Goal: Information Seeking & Learning: Learn about a topic

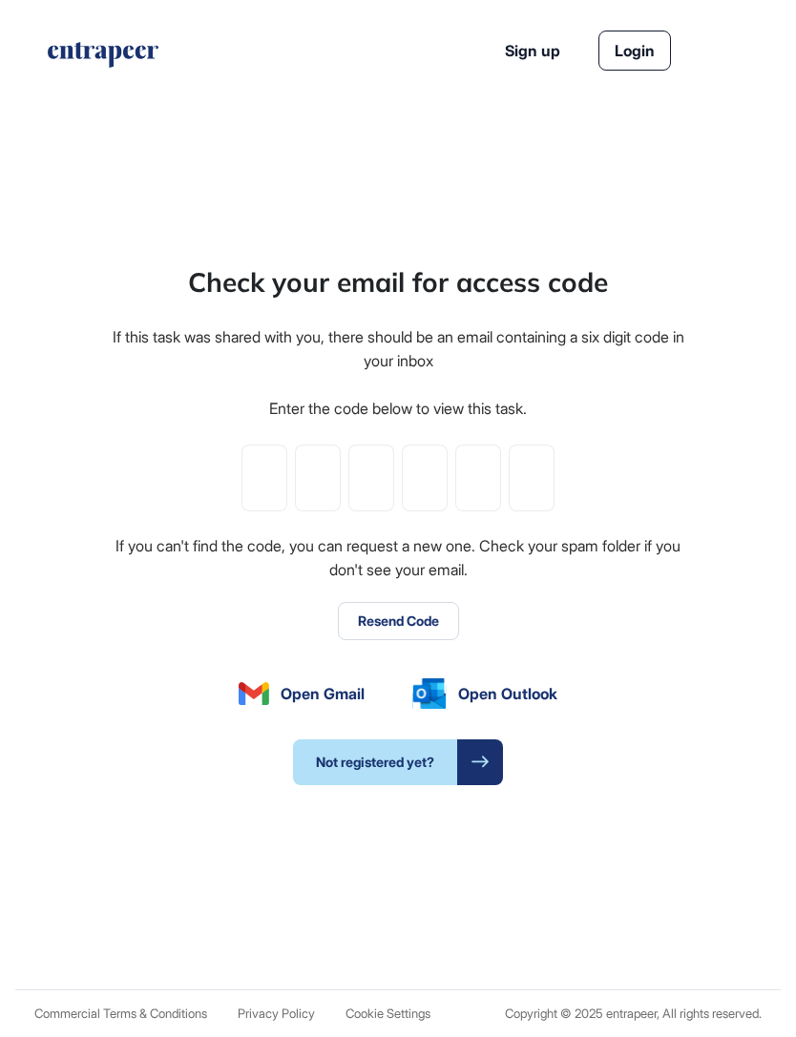
click at [269, 510] on input "tel" at bounding box center [264, 478] width 46 height 67
click at [260, 508] on input "tel" at bounding box center [264, 478] width 46 height 67
paste input "*"
type input "*"
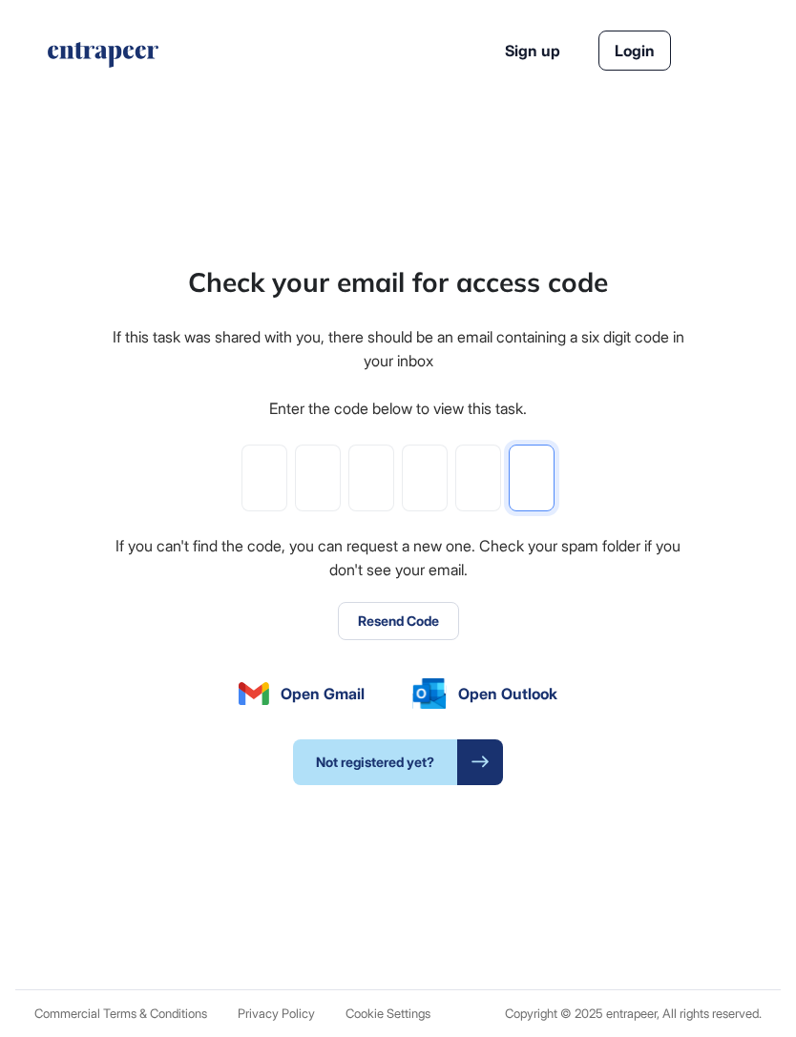
type input "*"
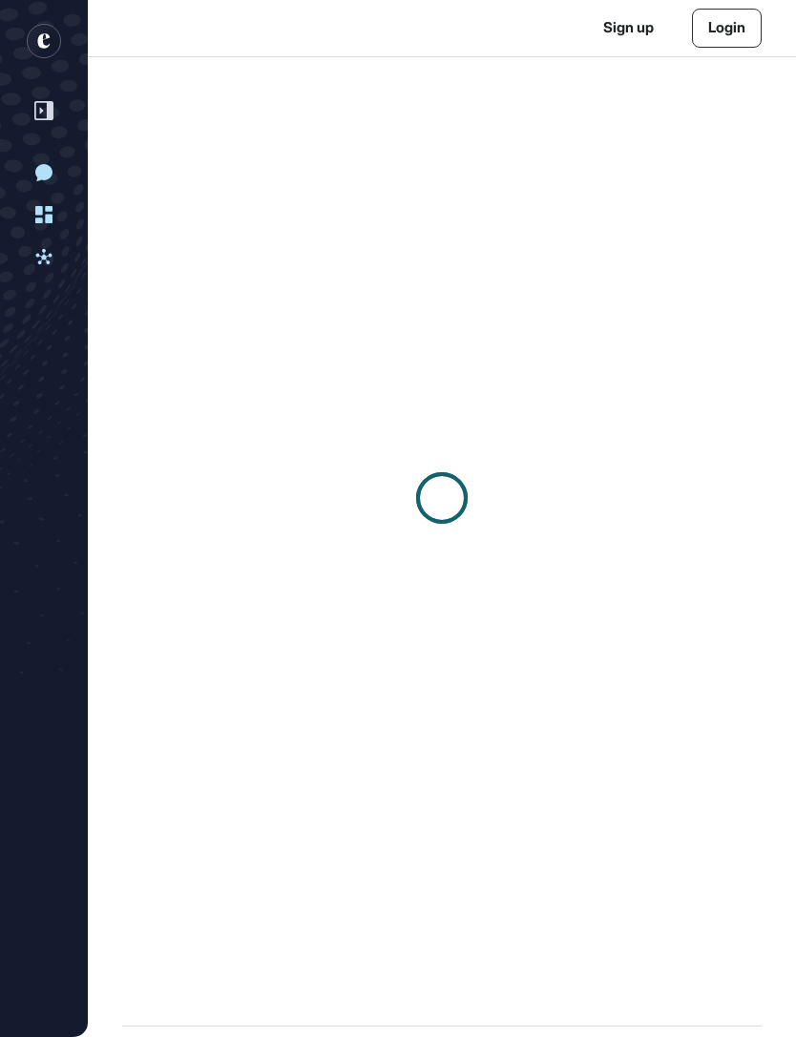
scroll to position [1, 1]
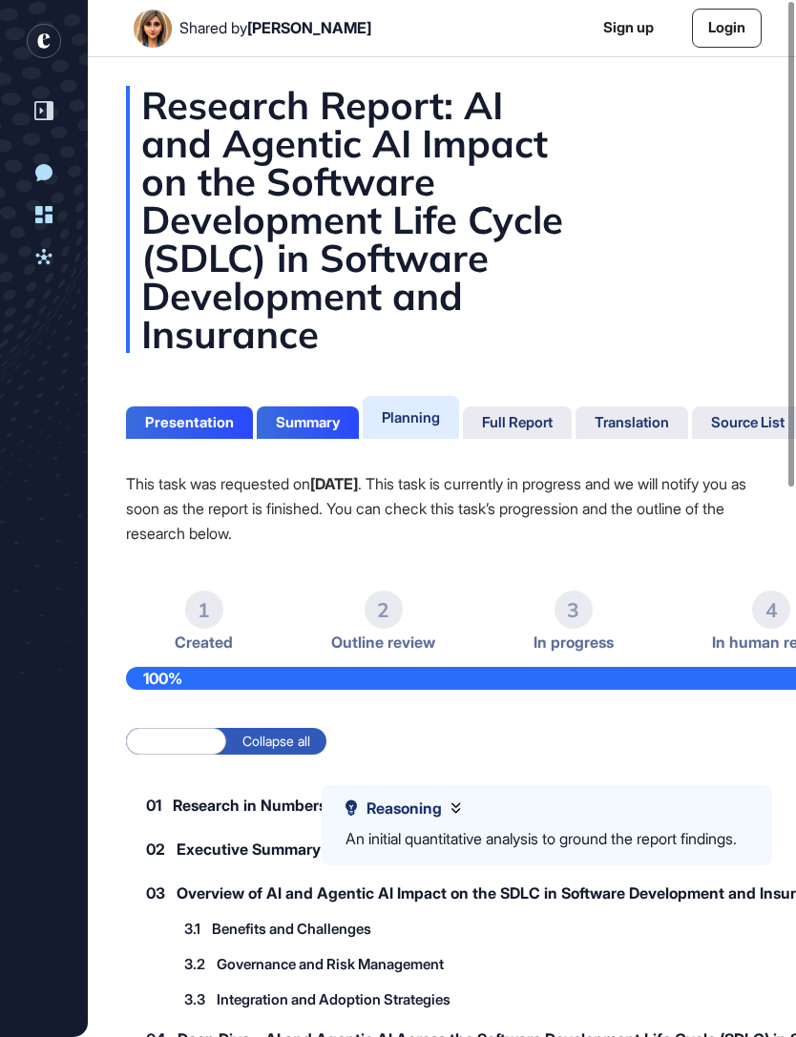
click at [534, 423] on div "Full Report" at bounding box center [517, 422] width 71 height 17
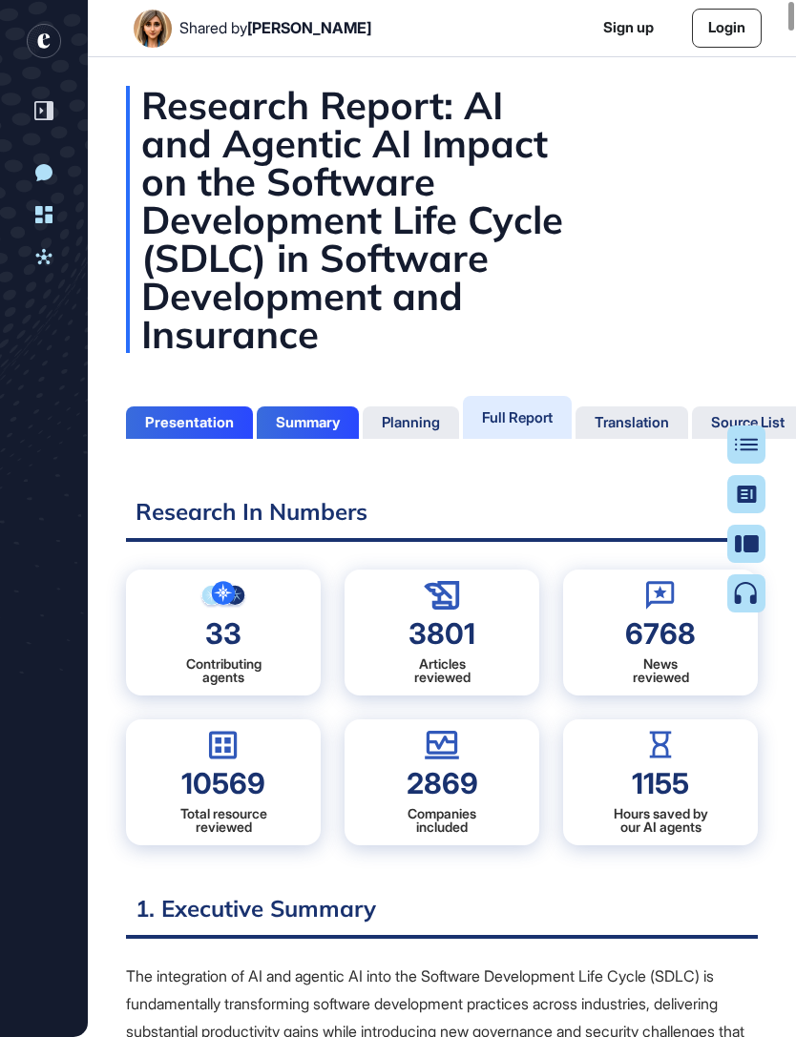
scroll to position [9, 1]
click at [744, 501] on icon at bounding box center [747, 494] width 20 height 17
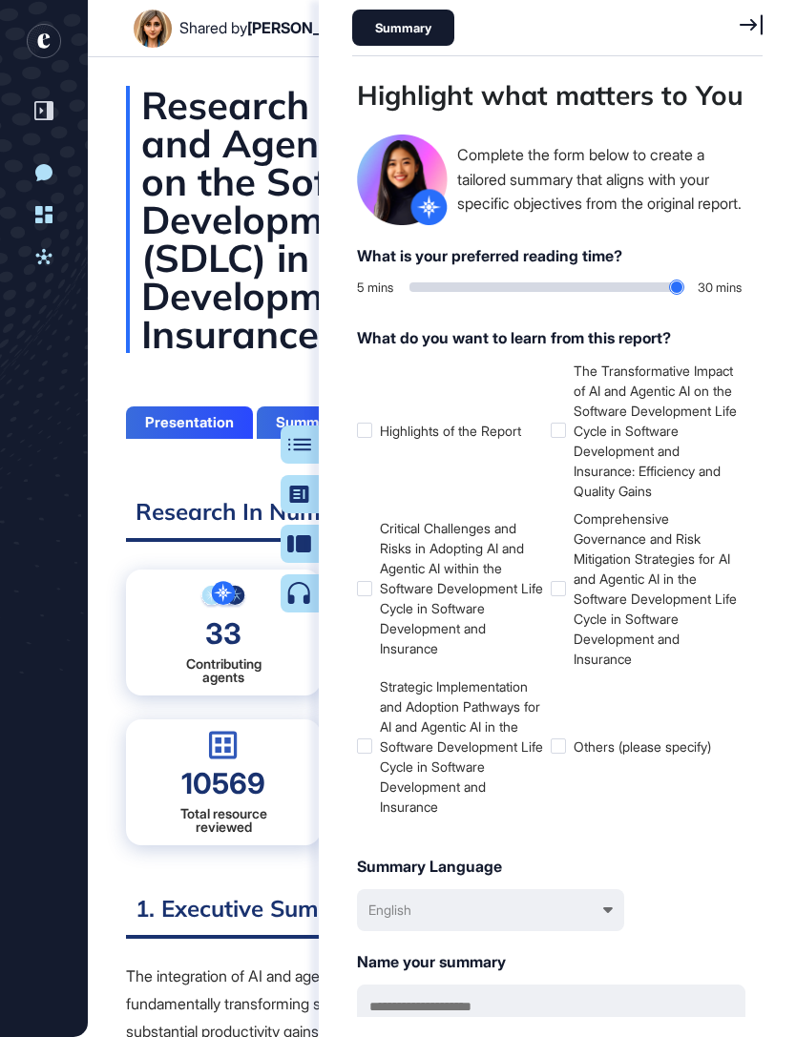
scroll to position [1005, 416]
click at [303, 446] on icon at bounding box center [299, 444] width 23 height 13
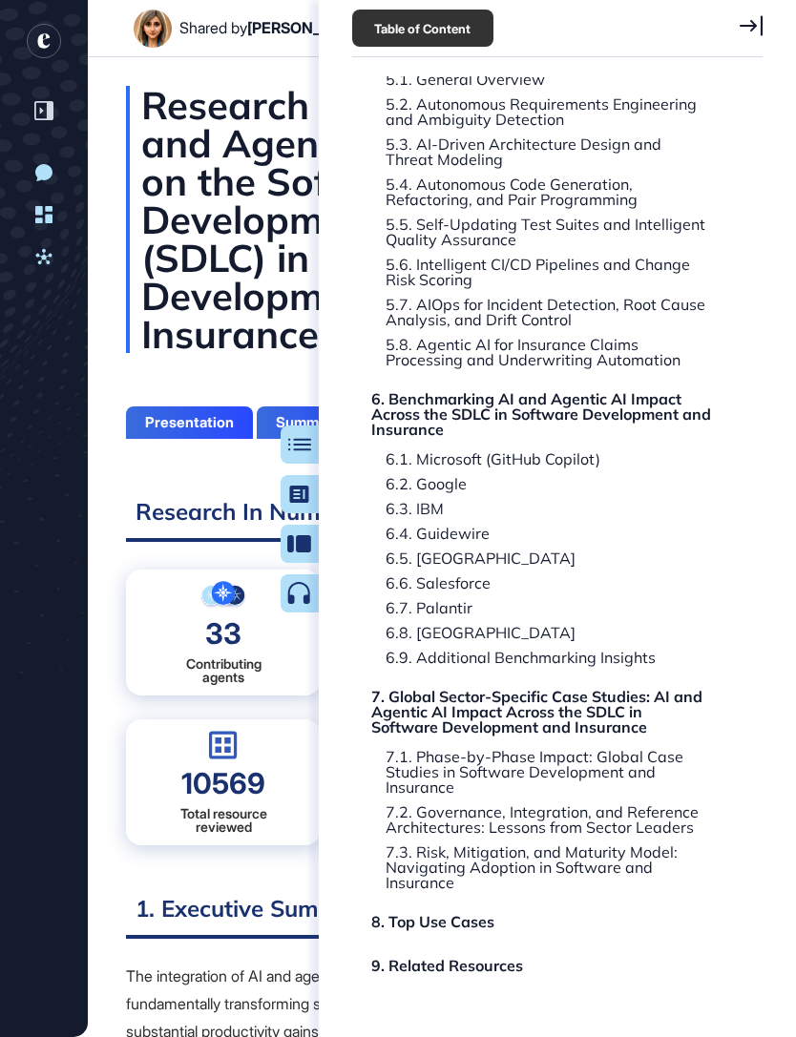
scroll to position [822, 0]
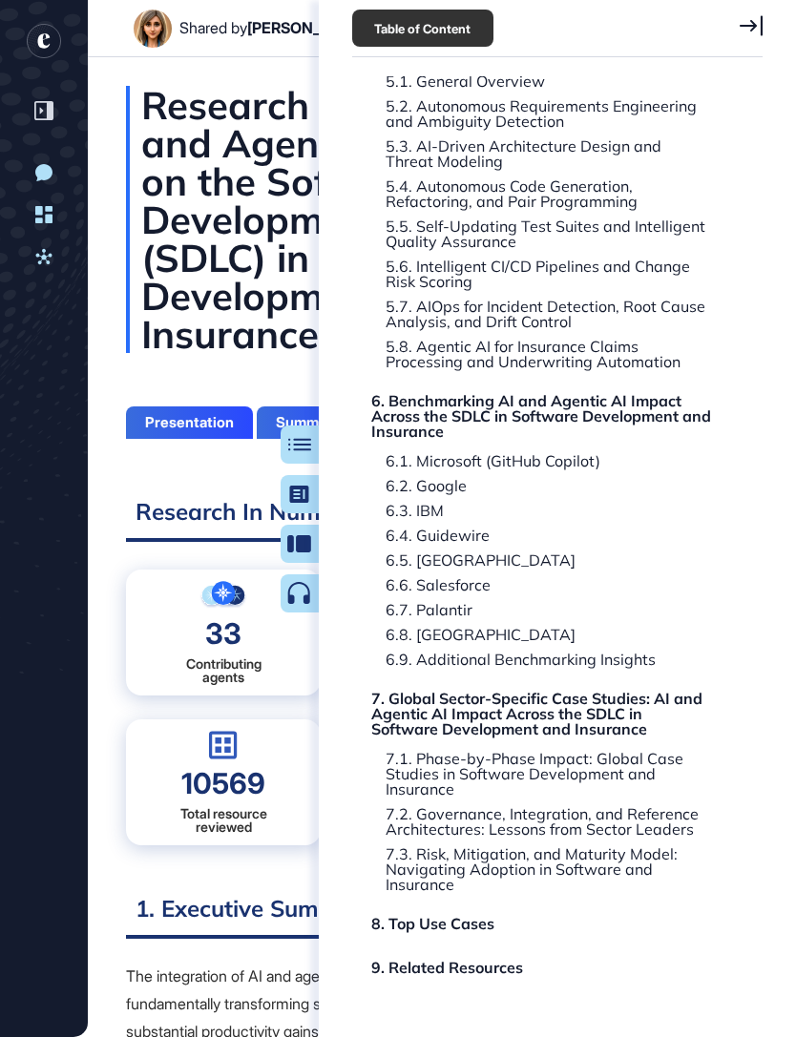
click at [739, 30] on icon at bounding box center [750, 25] width 23 height 21
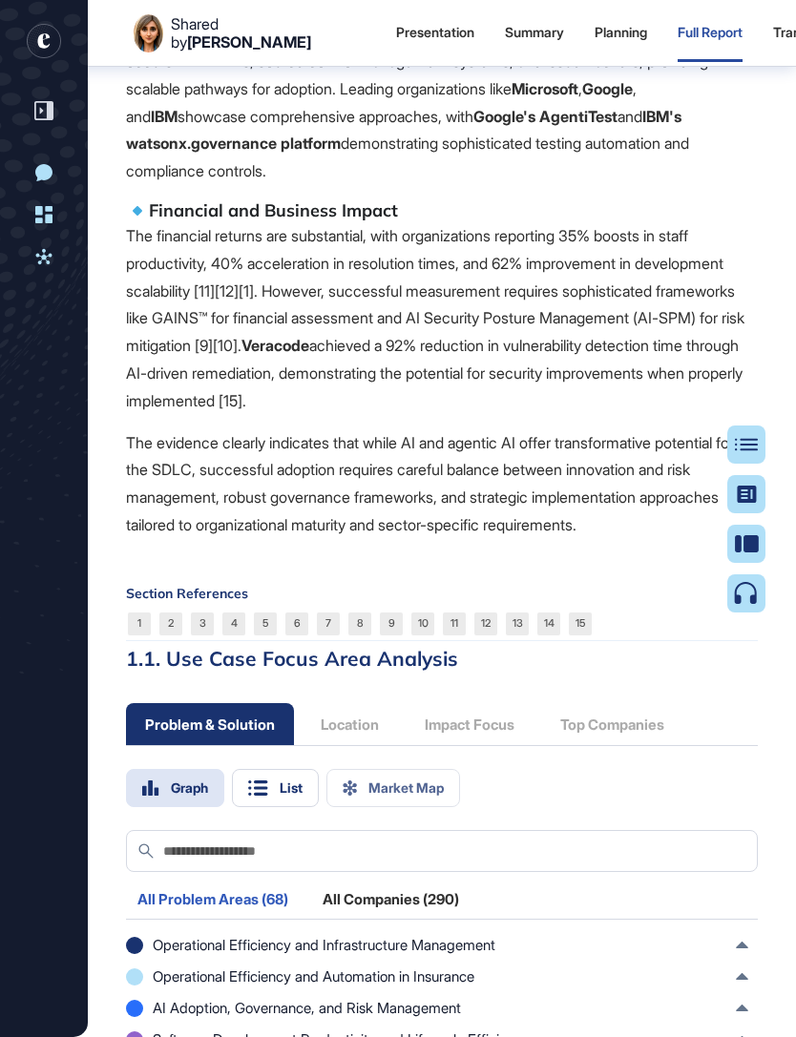
scroll to position [2226, 0]
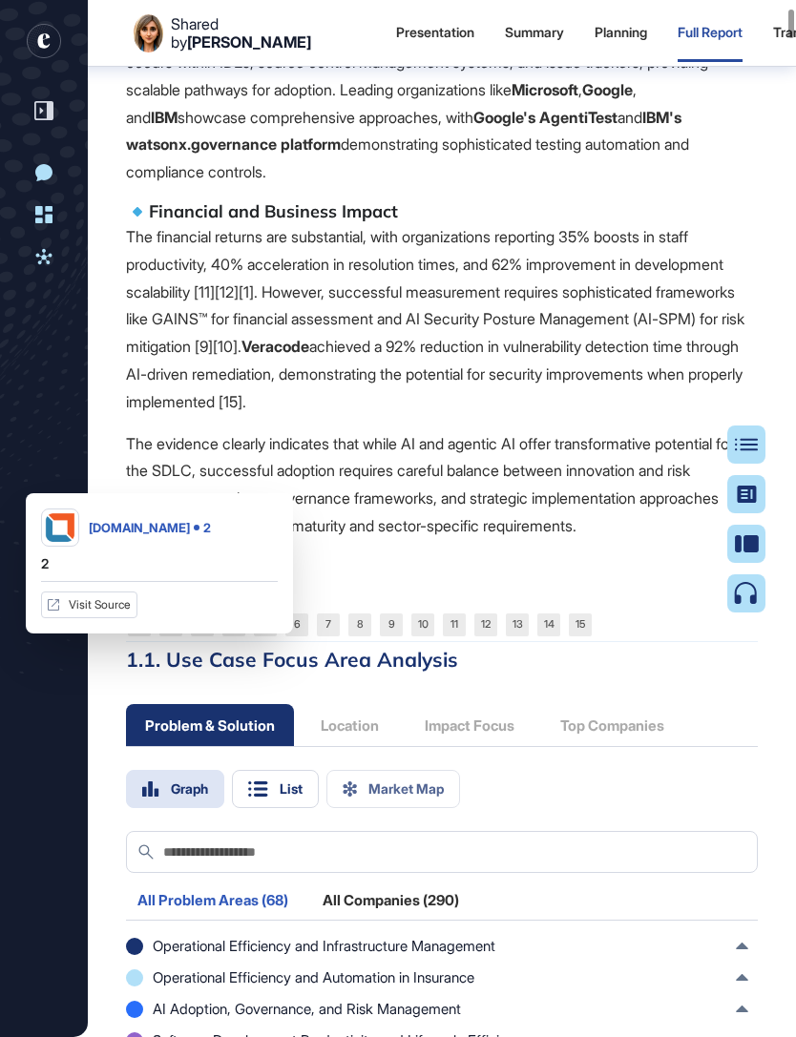
click at [164, 636] on link "2" at bounding box center [170, 625] width 23 height 23
click at [153, 369] on p "The financial returns are substantial, with organizations reporting 35% boosts …" at bounding box center [442, 319] width 632 height 193
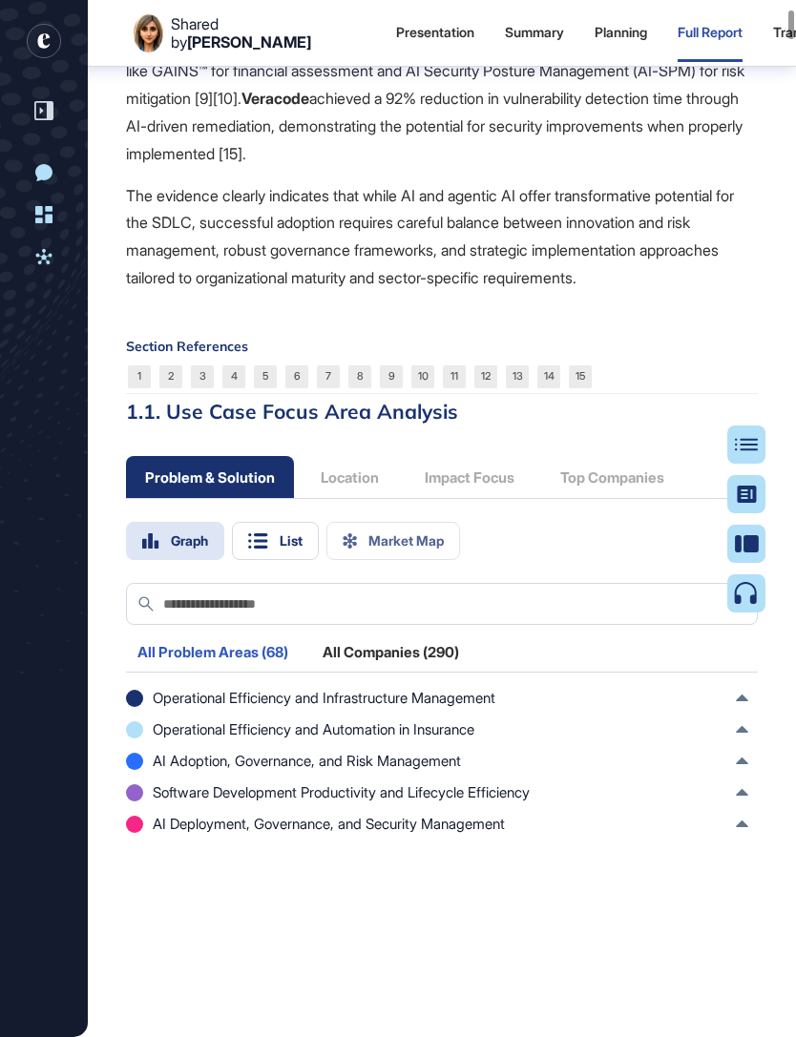
scroll to position [2472, 0]
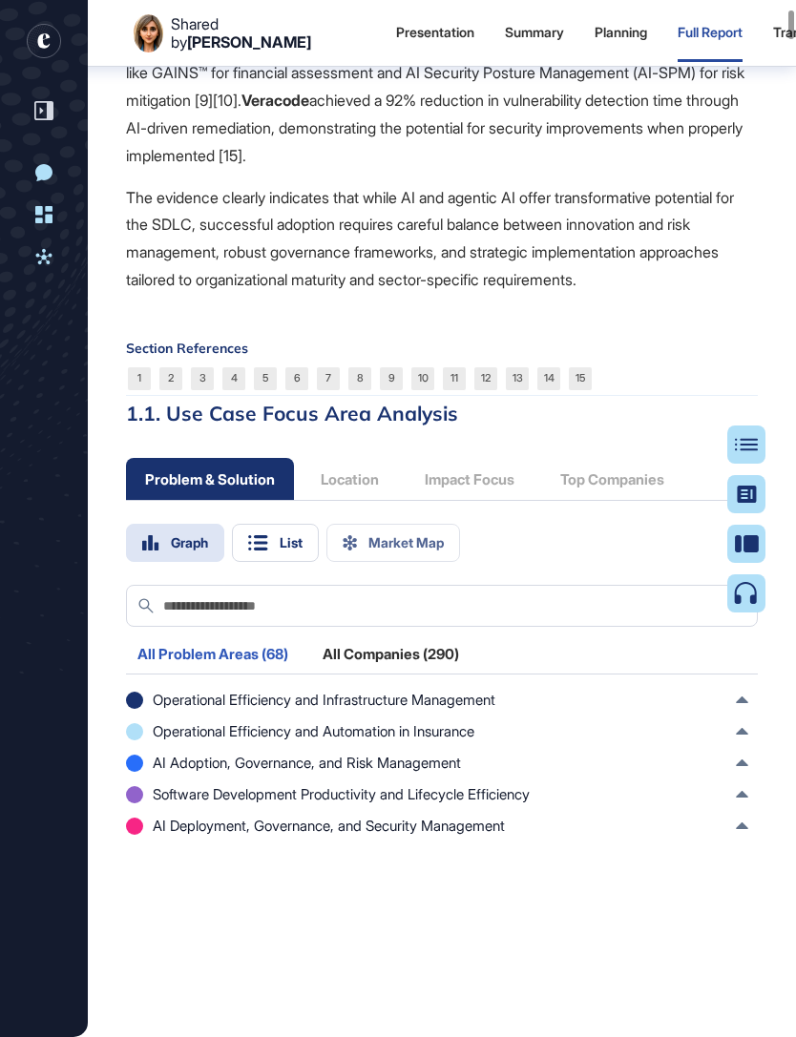
click at [741, 703] on icon at bounding box center [742, 700] width 12 height 7
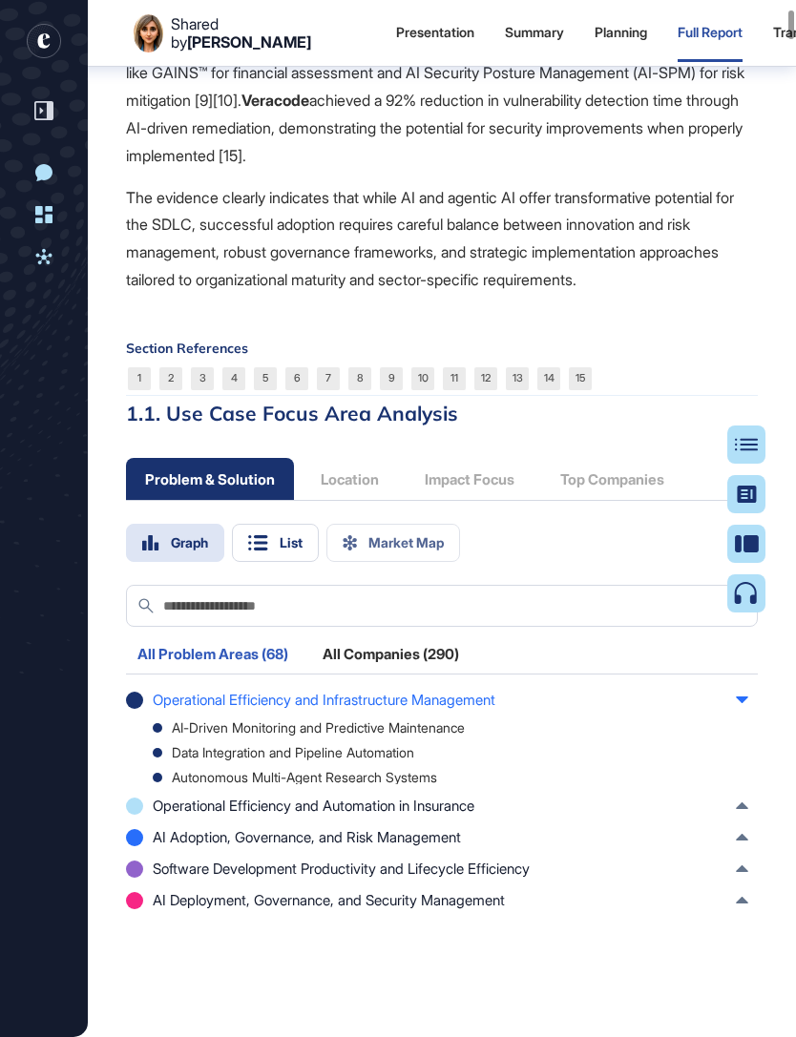
click at [743, 444] on icon at bounding box center [746, 444] width 23 height 12
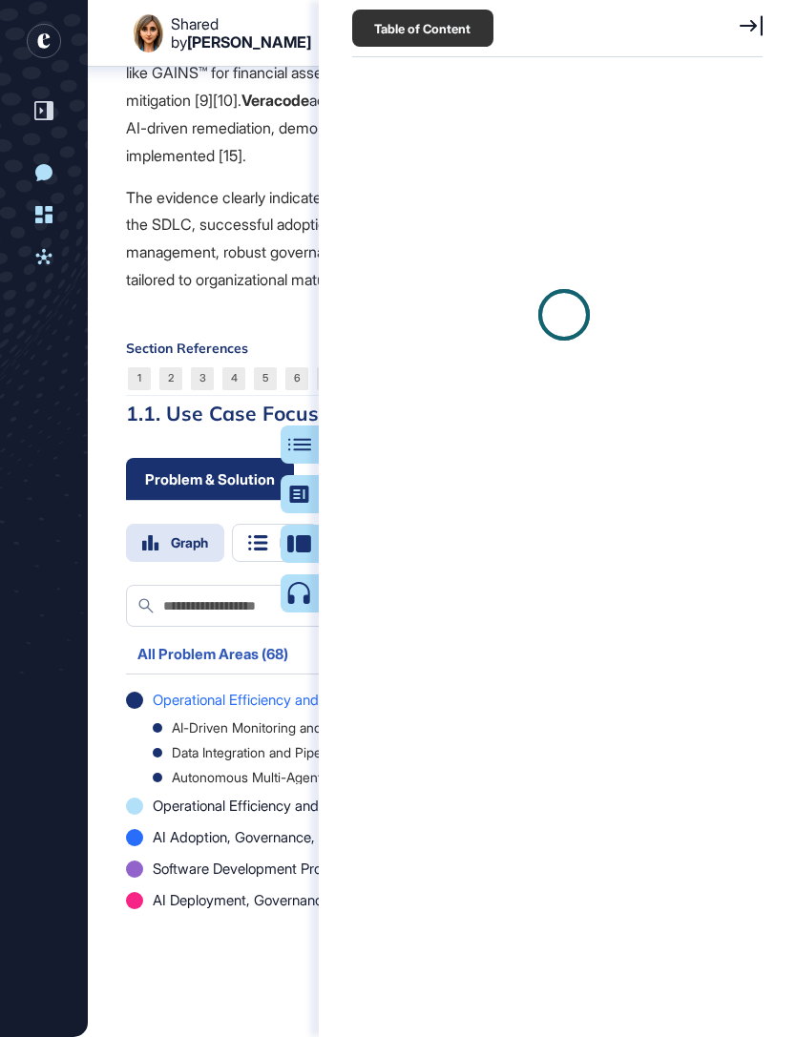
scroll to position [9, 1]
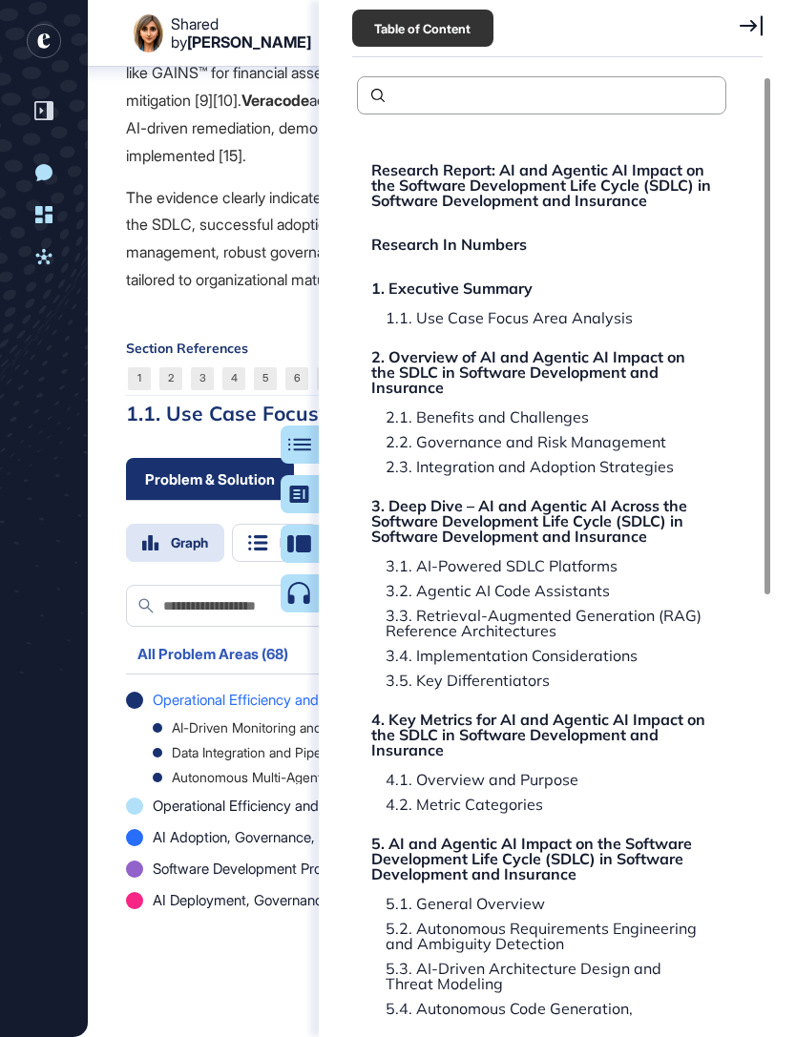
click at [619, 520] on div "3. Deep Dive – AI and Agentic AI Across the Software Development Life Cycle (SD…" at bounding box center [541, 521] width 341 height 46
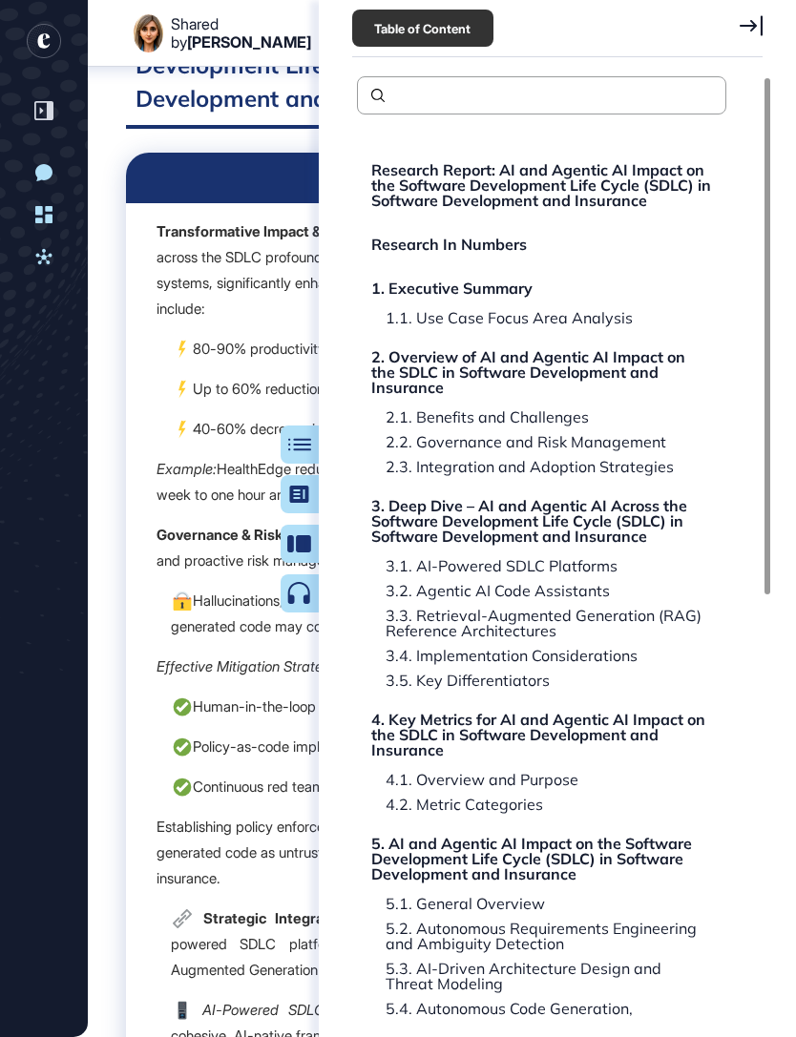
scroll to position [34053, 0]
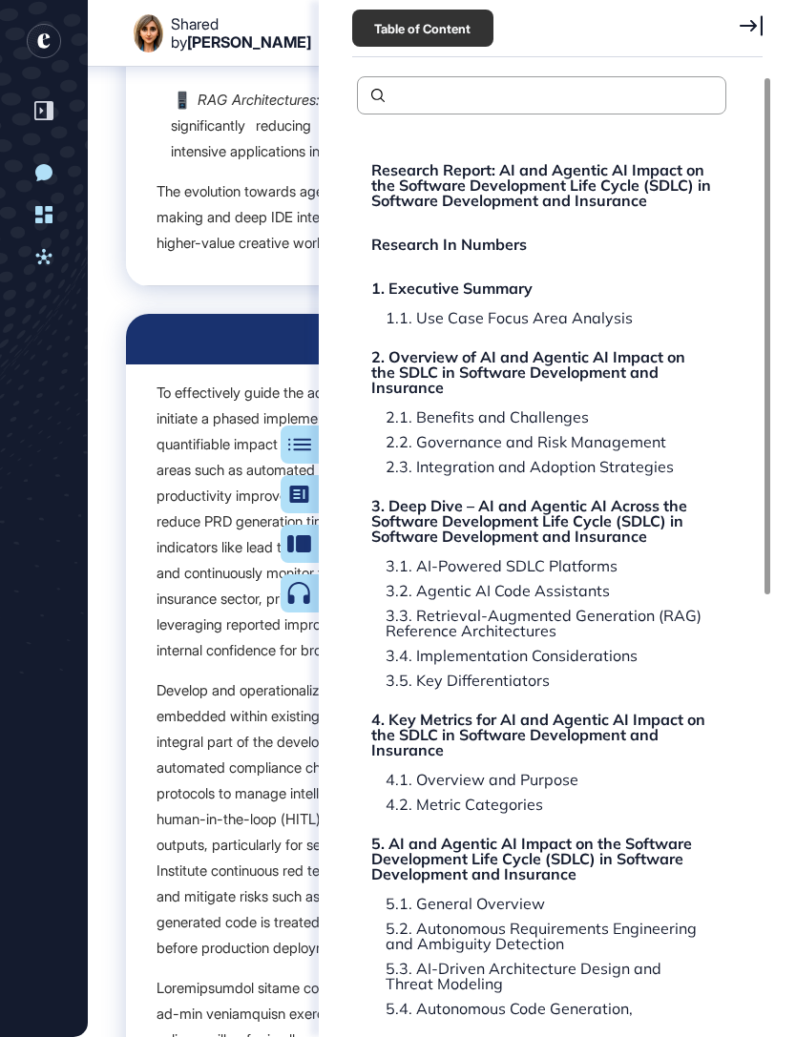
click at [598, 372] on div "2. Overview of AI and Agentic AI Impact on the SDLC in Software Development and…" at bounding box center [541, 372] width 341 height 46
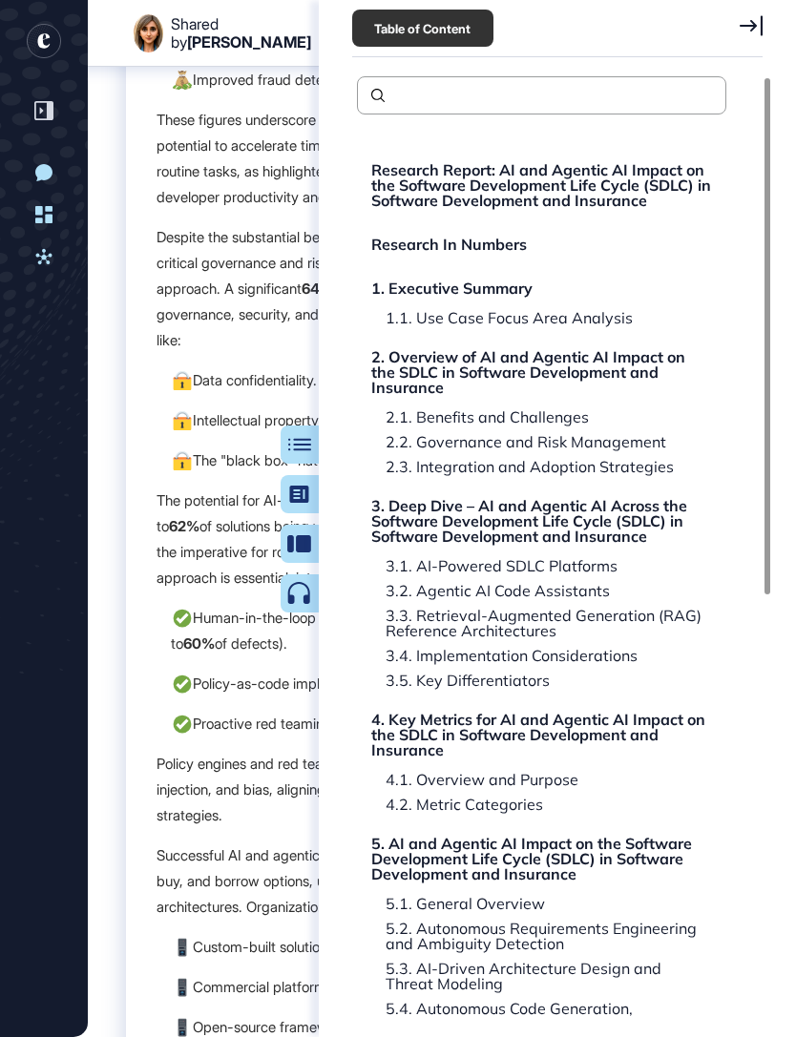
scroll to position [4553, 0]
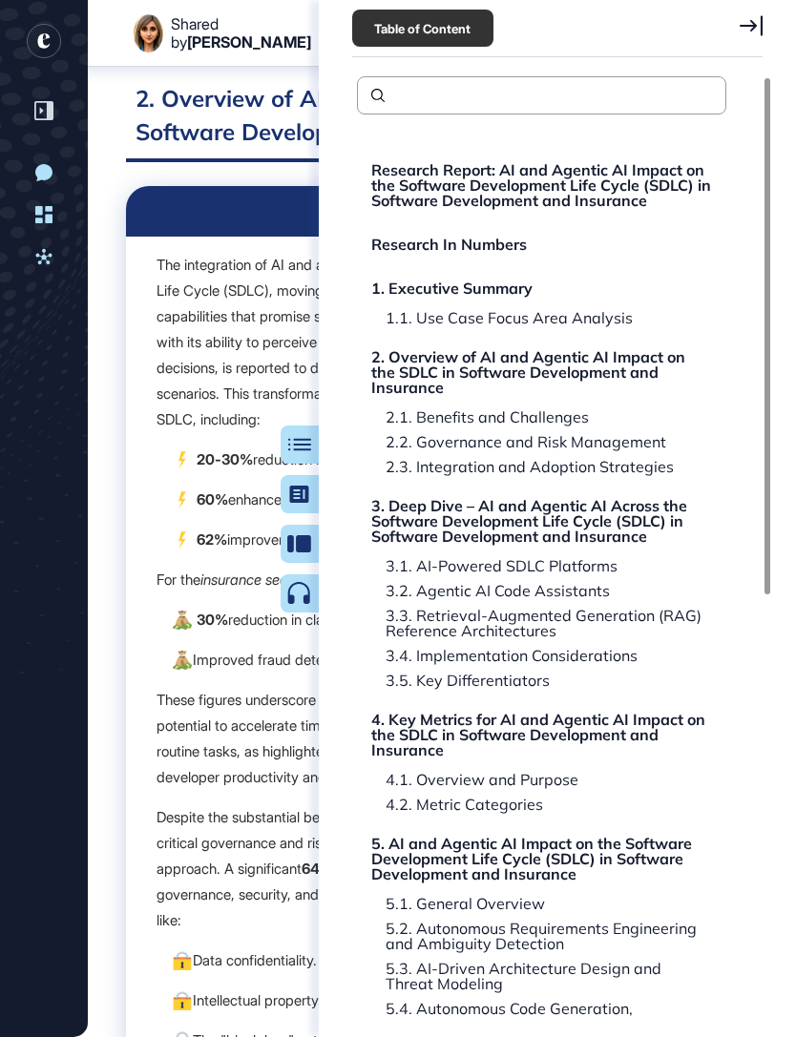
click at [518, 296] on div "1. Executive Summary" at bounding box center [451, 288] width 161 height 15
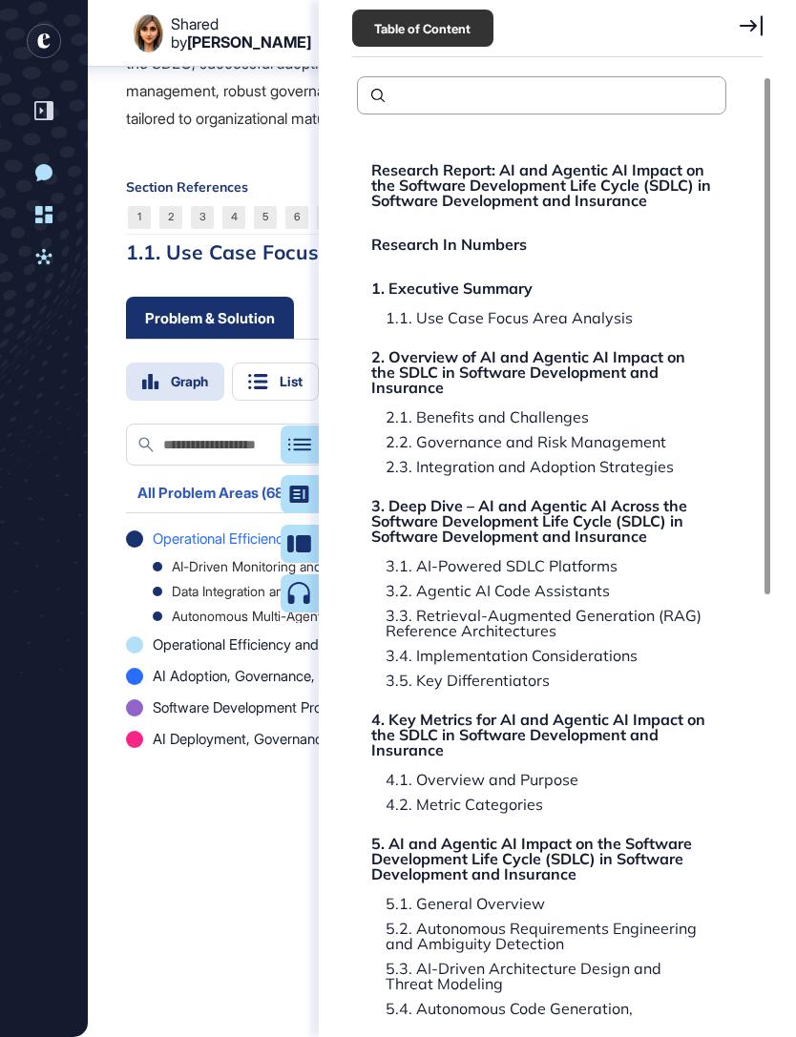
scroll to position [2668, 0]
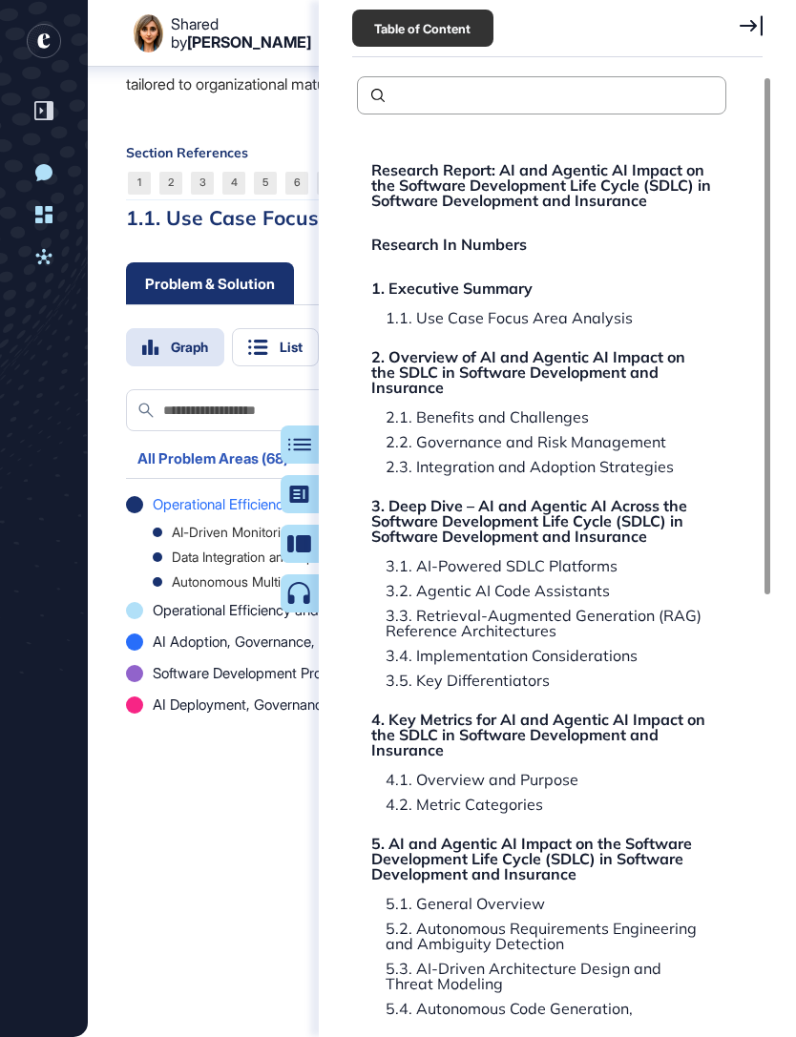
click at [582, 323] on div "1.1. Use Case Focus Area Analysis" at bounding box center [501, 317] width 261 height 15
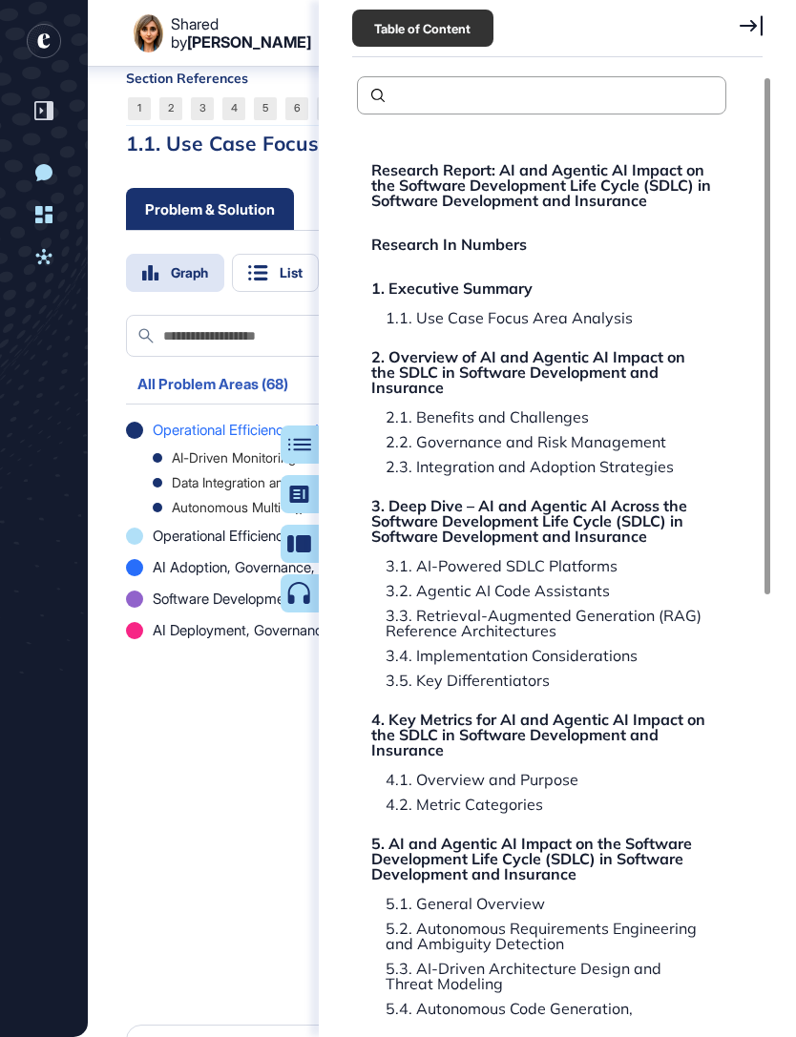
scroll to position [2793, 0]
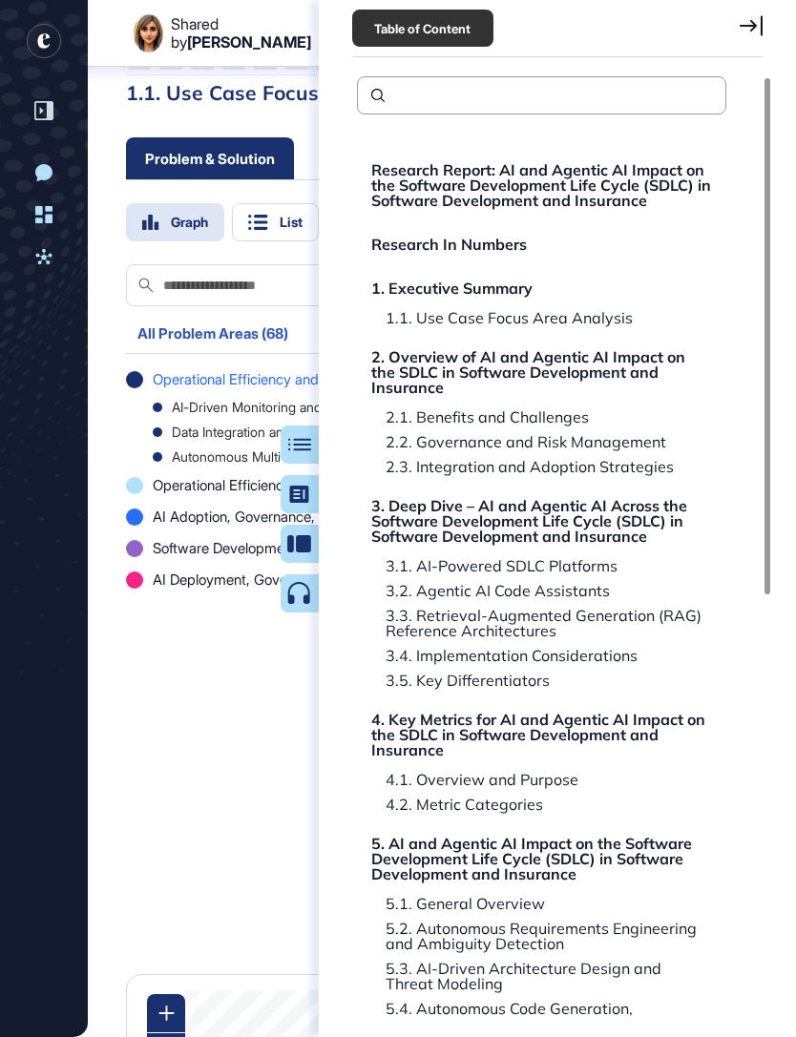
click at [753, 24] on icon at bounding box center [750, 25] width 23 height 21
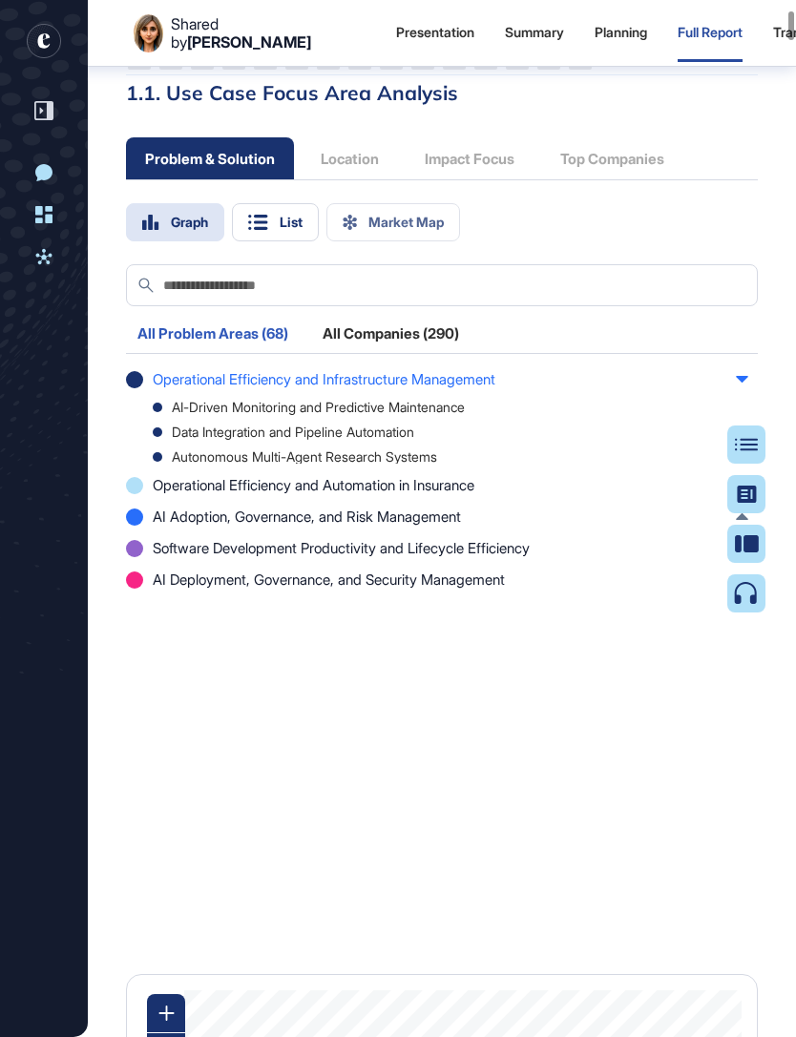
click at [191, 527] on span "AI Adoption, Governance, and Risk Management" at bounding box center [307, 517] width 308 height 20
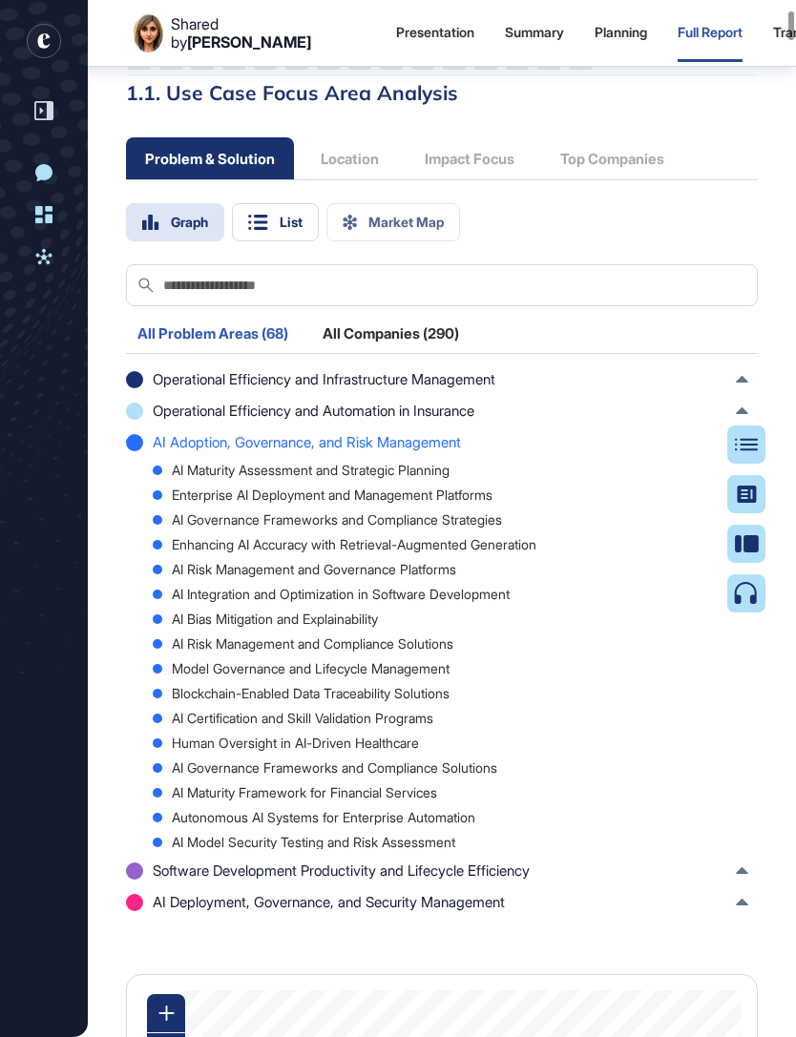
click at [186, 750] on div "Human Oversight in AI-Driven Healthcare" at bounding box center [450, 743] width 595 height 13
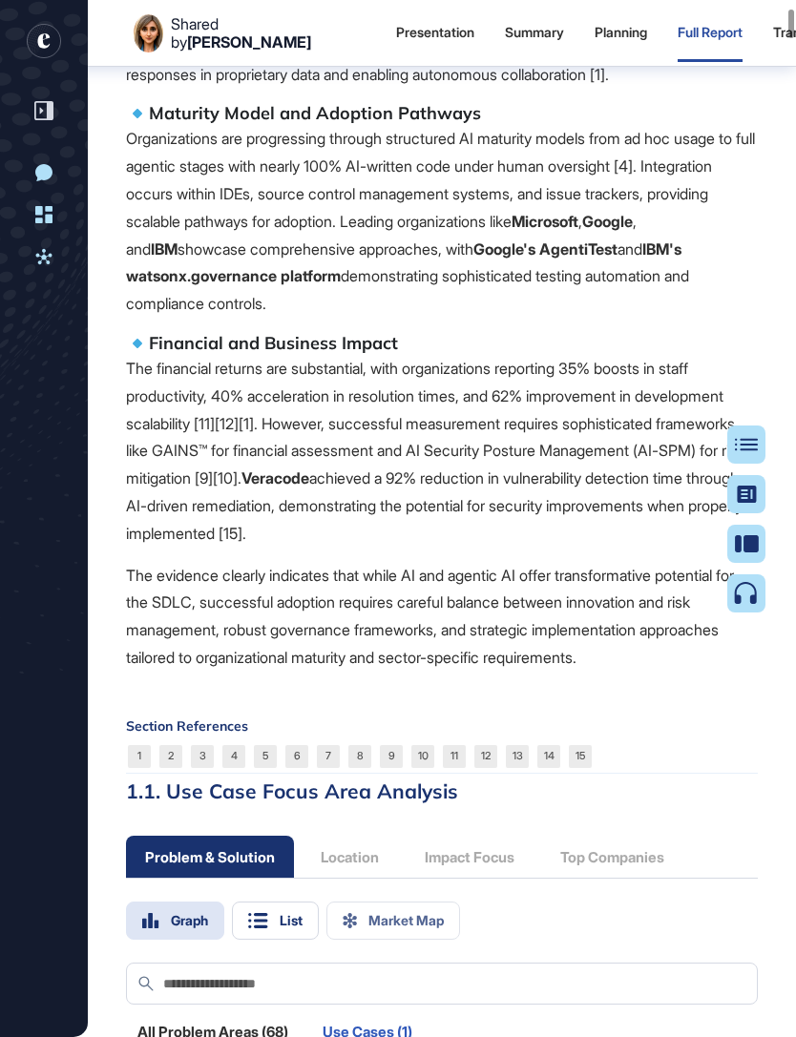
click at [726, 445] on p "The financial returns are substantial, with organizations reporting 35% boosts …" at bounding box center [442, 451] width 632 height 193
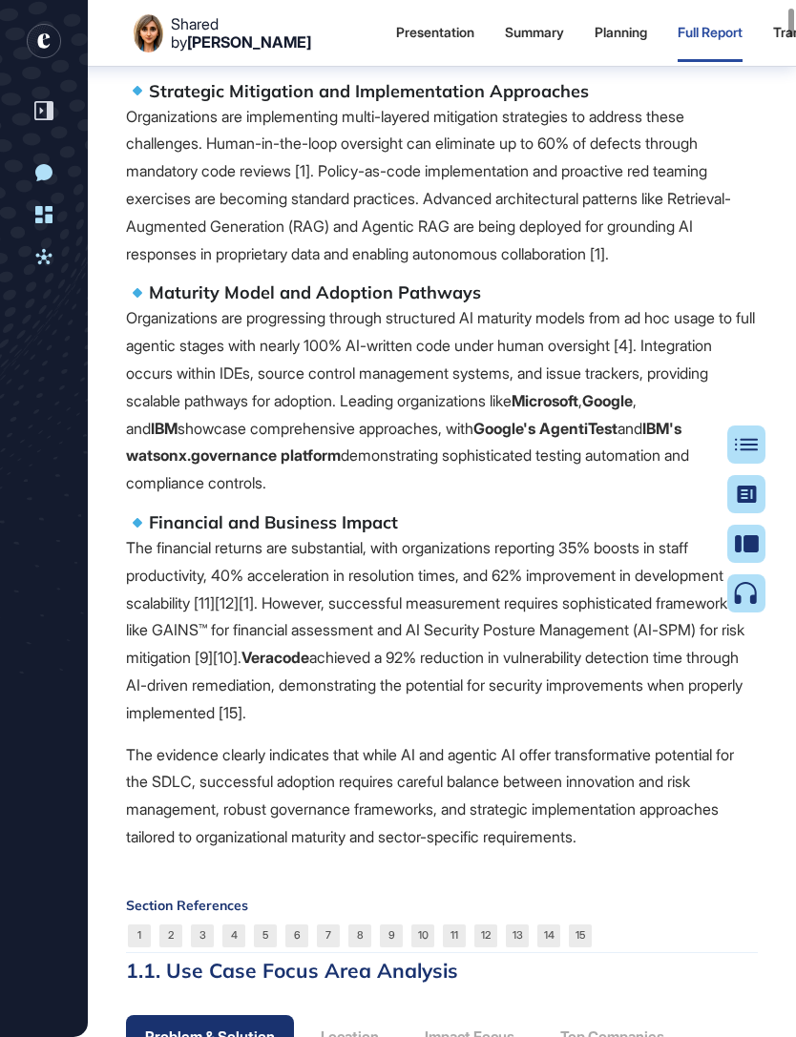
click at [729, 447] on div at bounding box center [746, 519] width 38 height 187
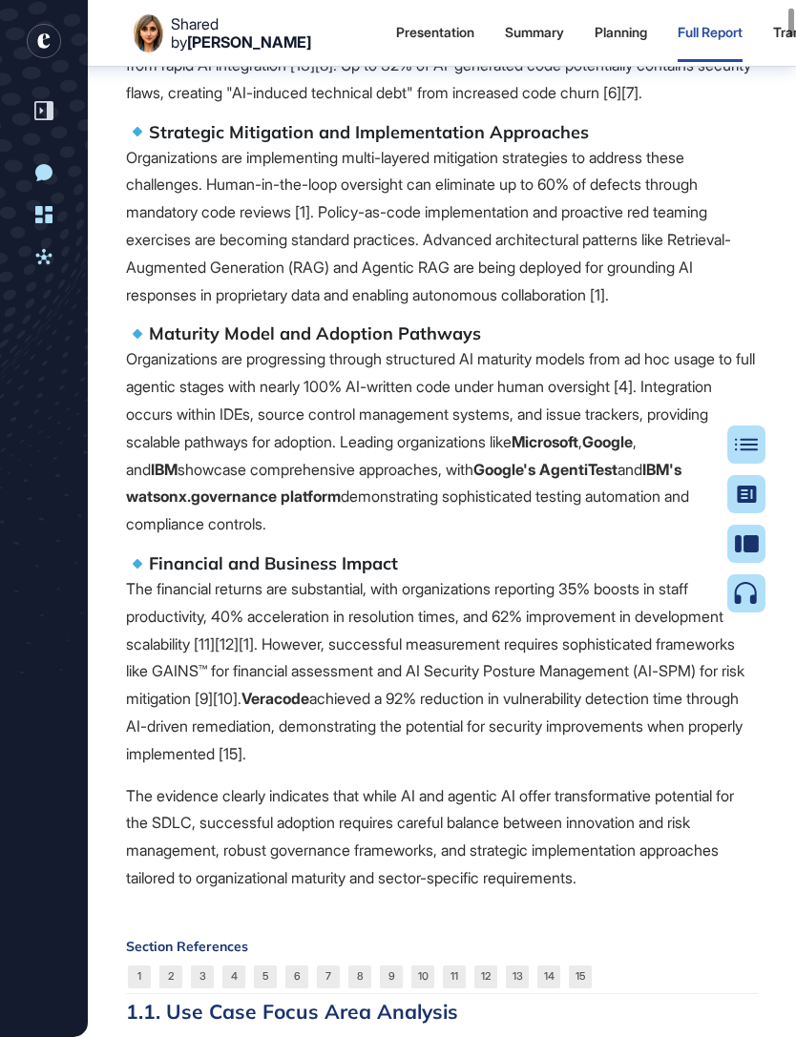
scroll to position [1874, 0]
click at [754, 446] on icon at bounding box center [746, 444] width 23 height 13
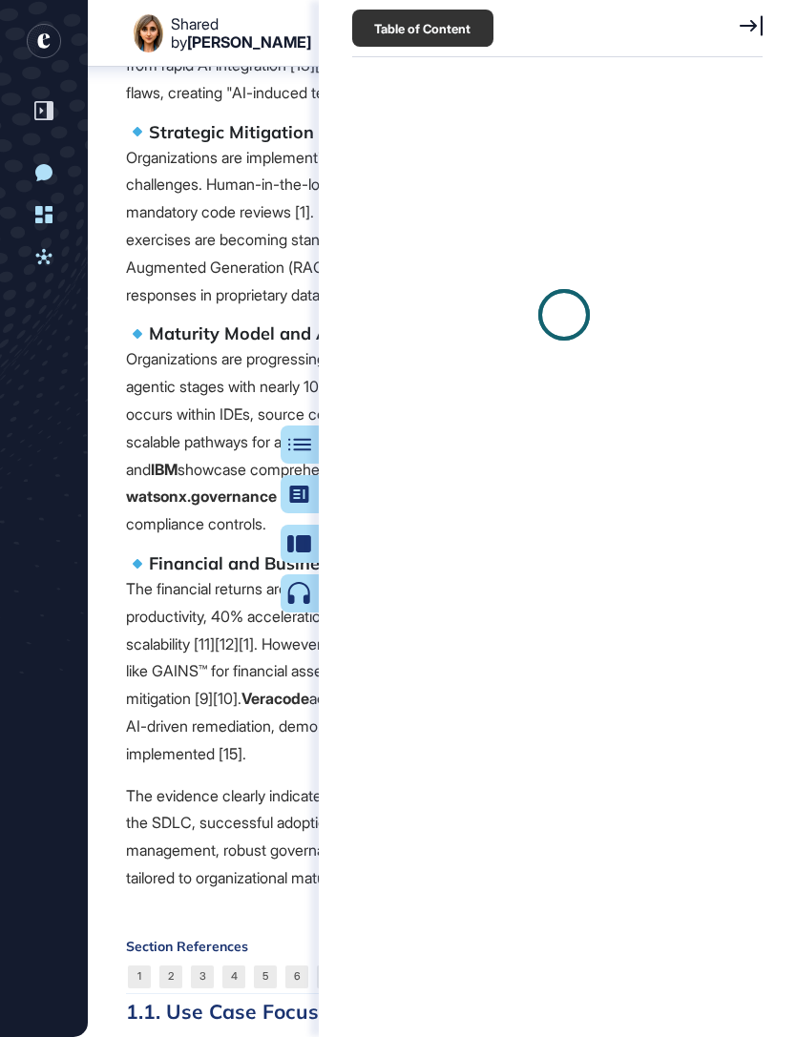
scroll to position [9, 1]
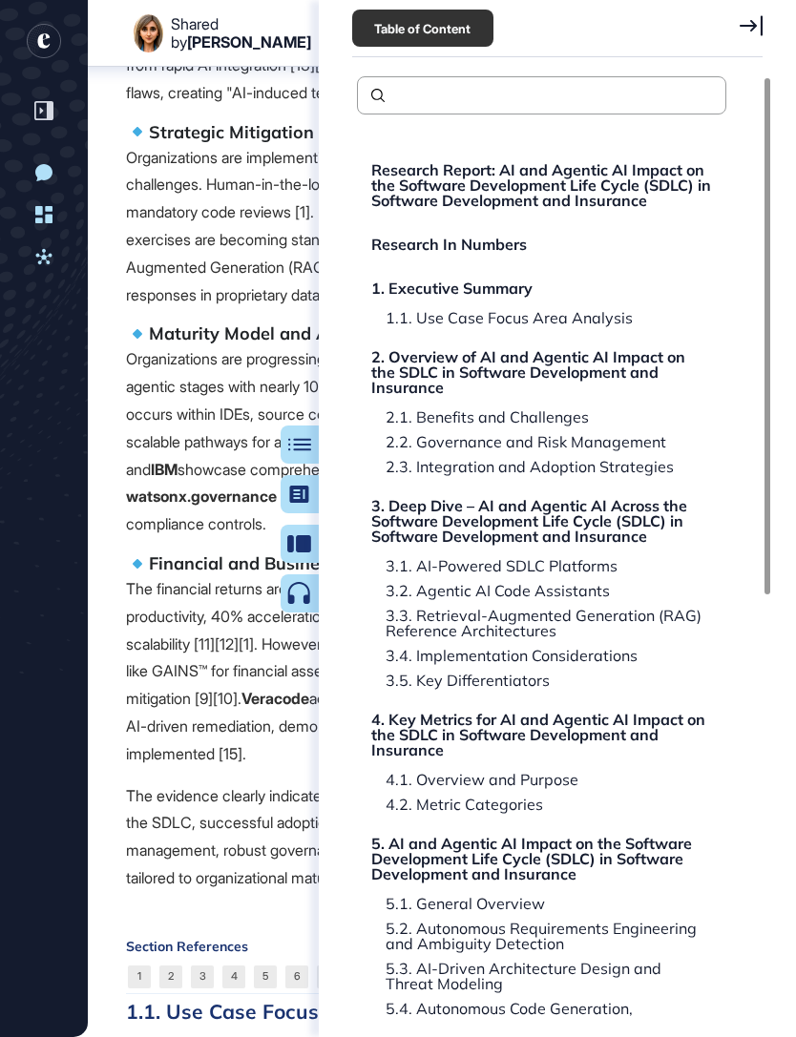
click at [595, 383] on div "2. Overview of AI and Agentic AI Impact on the SDLC in Software Development and…" at bounding box center [541, 372] width 341 height 46
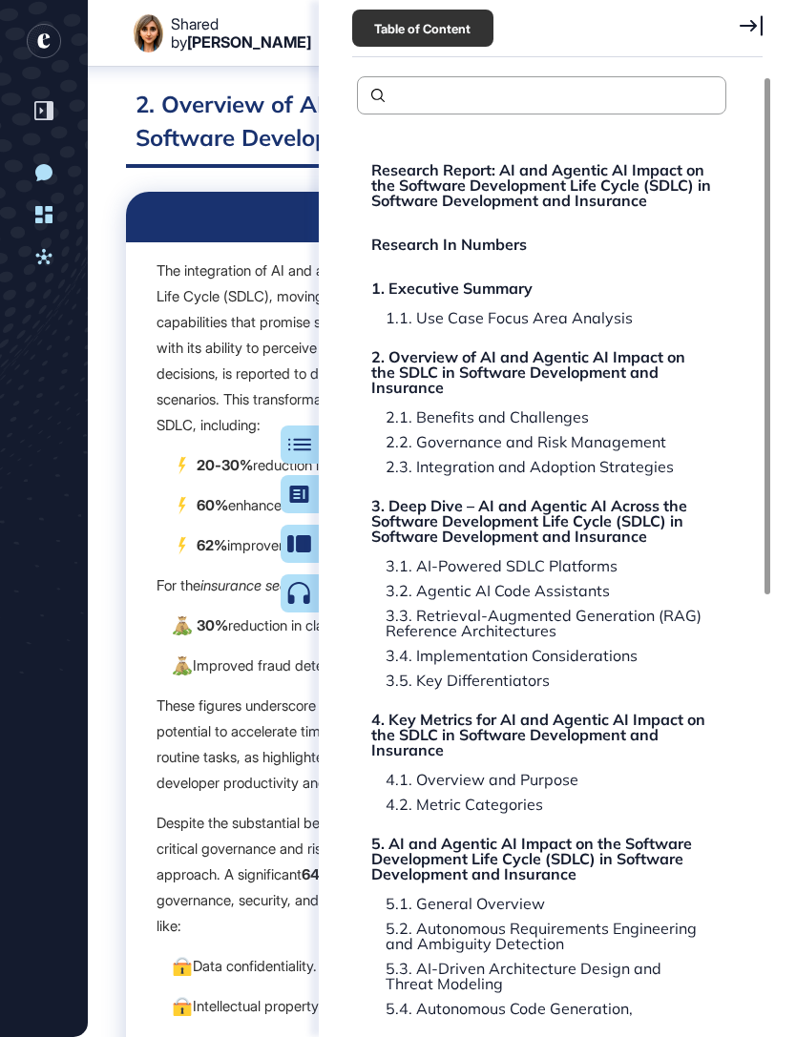
scroll to position [4561, 0]
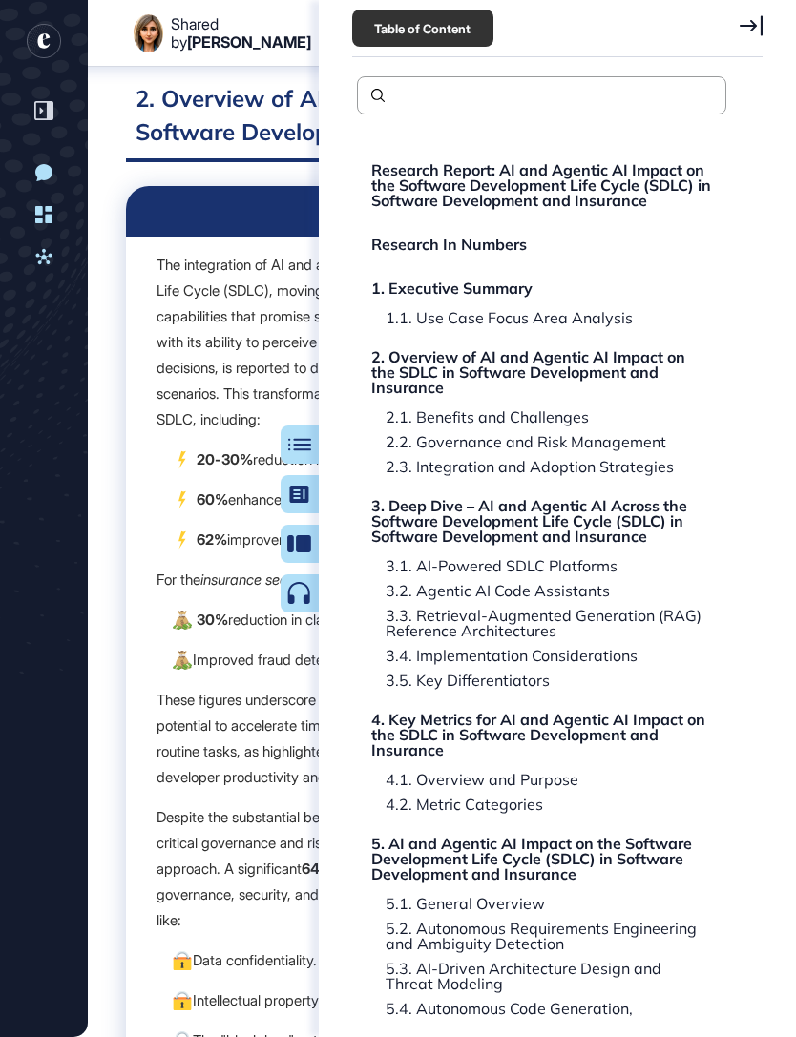
click at [745, 21] on icon at bounding box center [750, 25] width 23 height 21
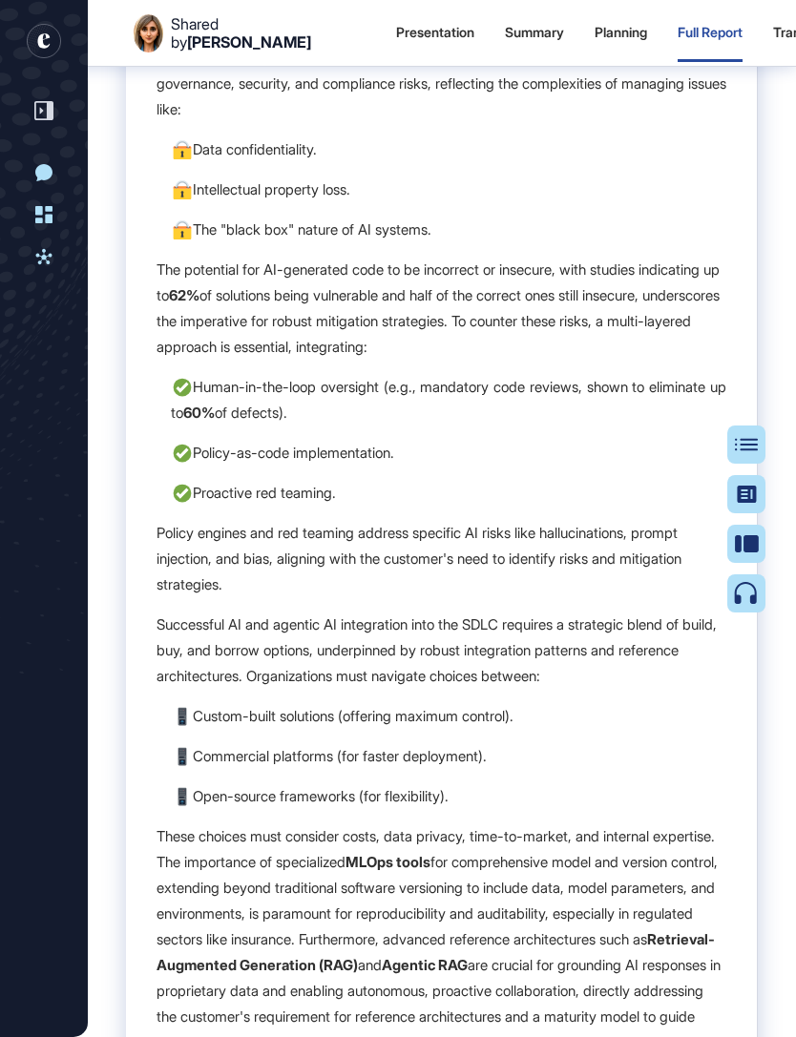
scroll to position [5373, 0]
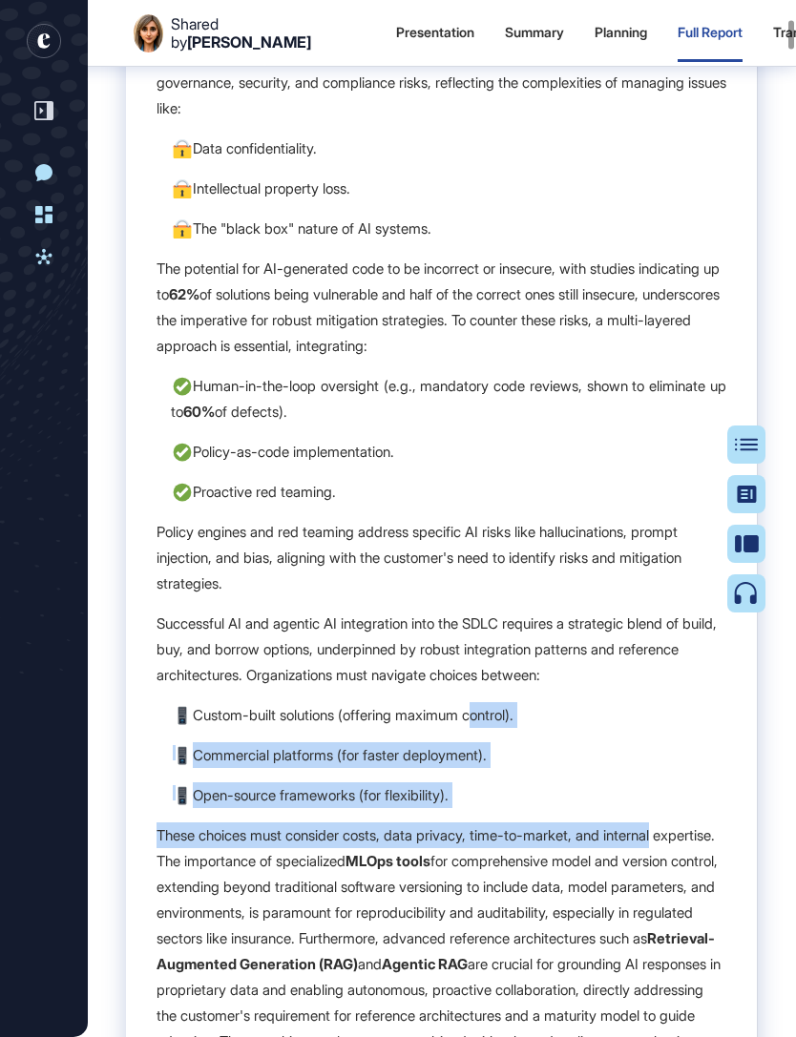
click at [652, 654] on p "Successful AI and agentic AI integration into the SDLC requires a strategic ble…" at bounding box center [441, 649] width 570 height 77
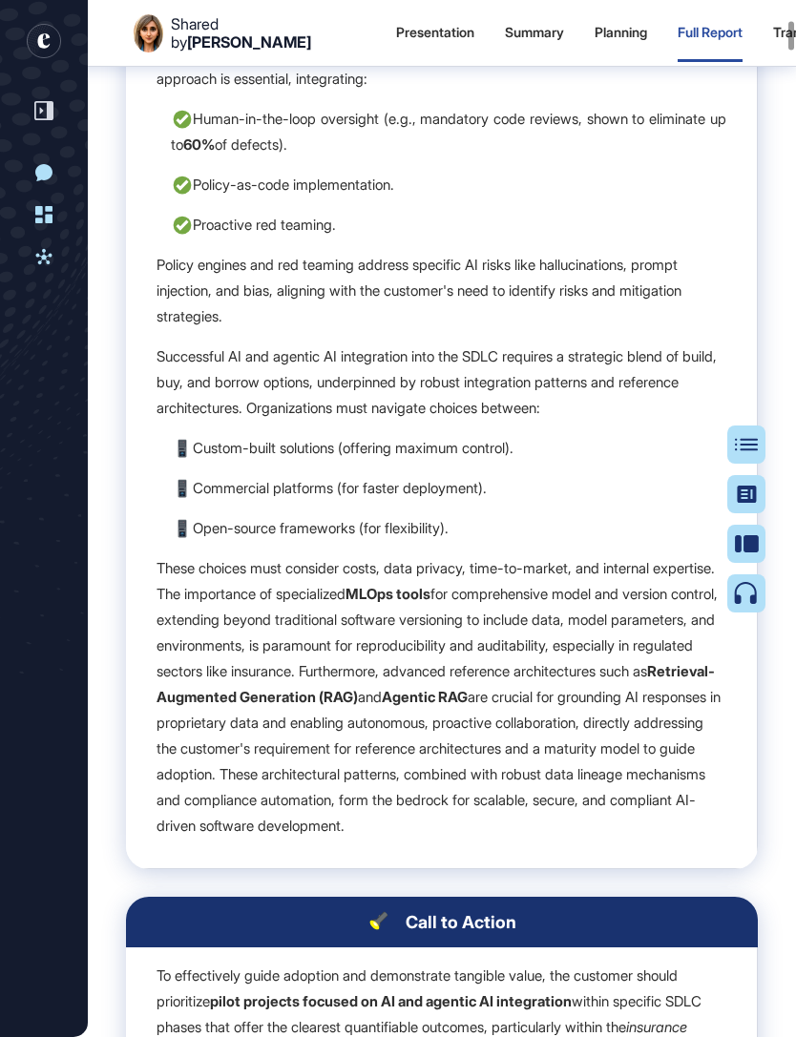
scroll to position [5643, 0]
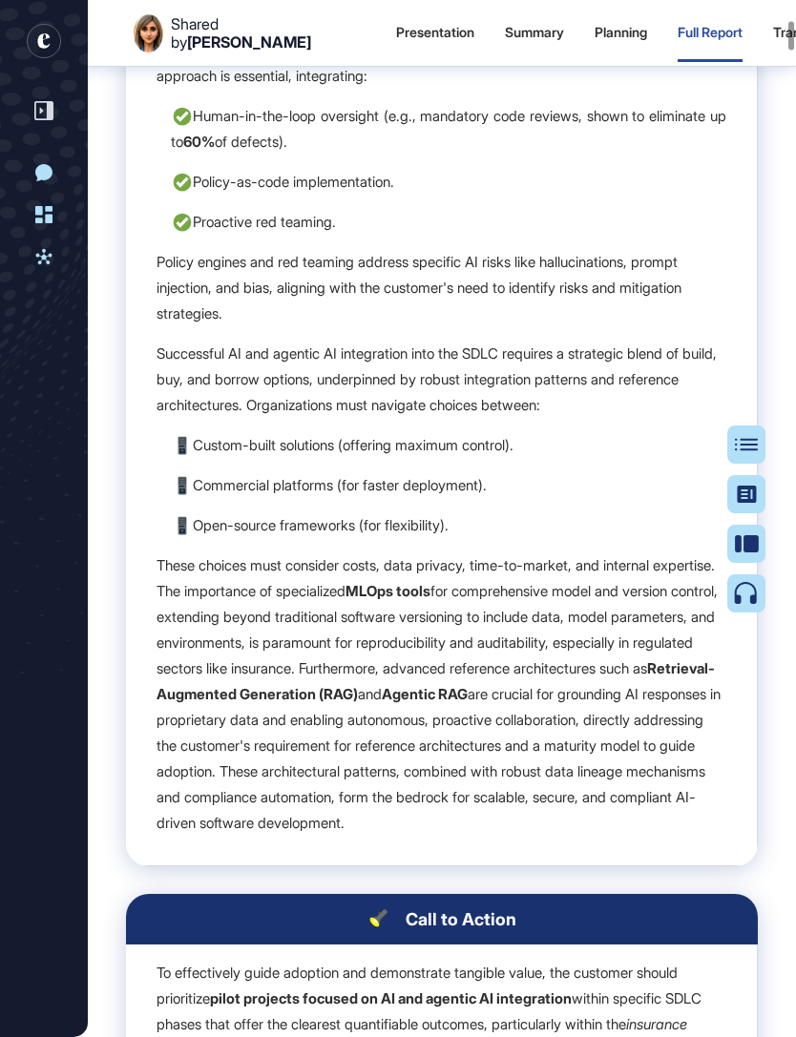
click at [632, 836] on p "These choices must consider costs, data privacy, time-to-market, and internal e…" at bounding box center [441, 693] width 570 height 283
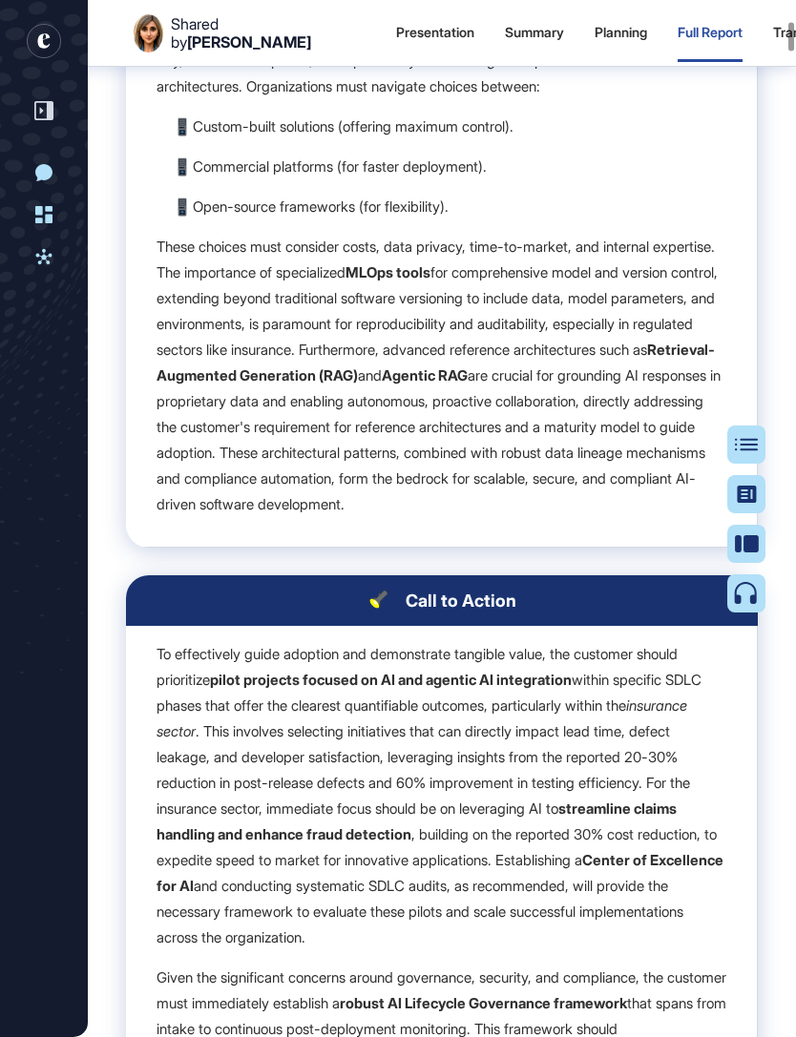
scroll to position [5985, 0]
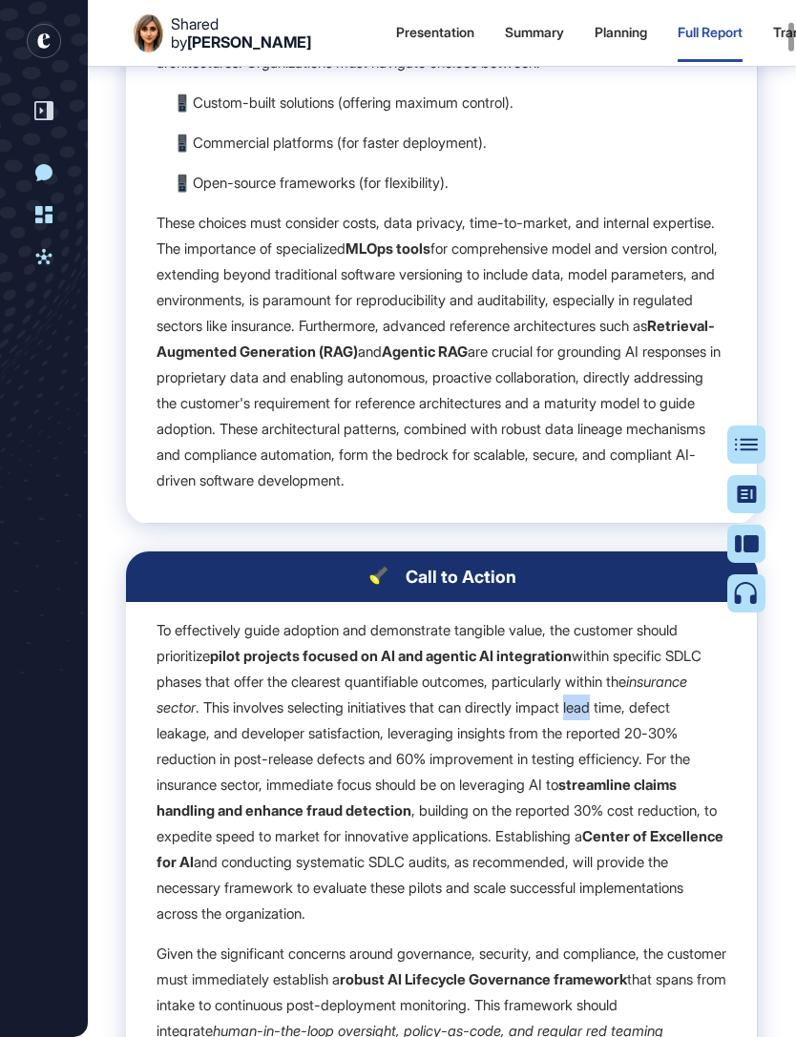
click at [597, 800] on p "To effectively guide adoption and demonstrate tangible value, the customer shou…" at bounding box center [441, 771] width 570 height 309
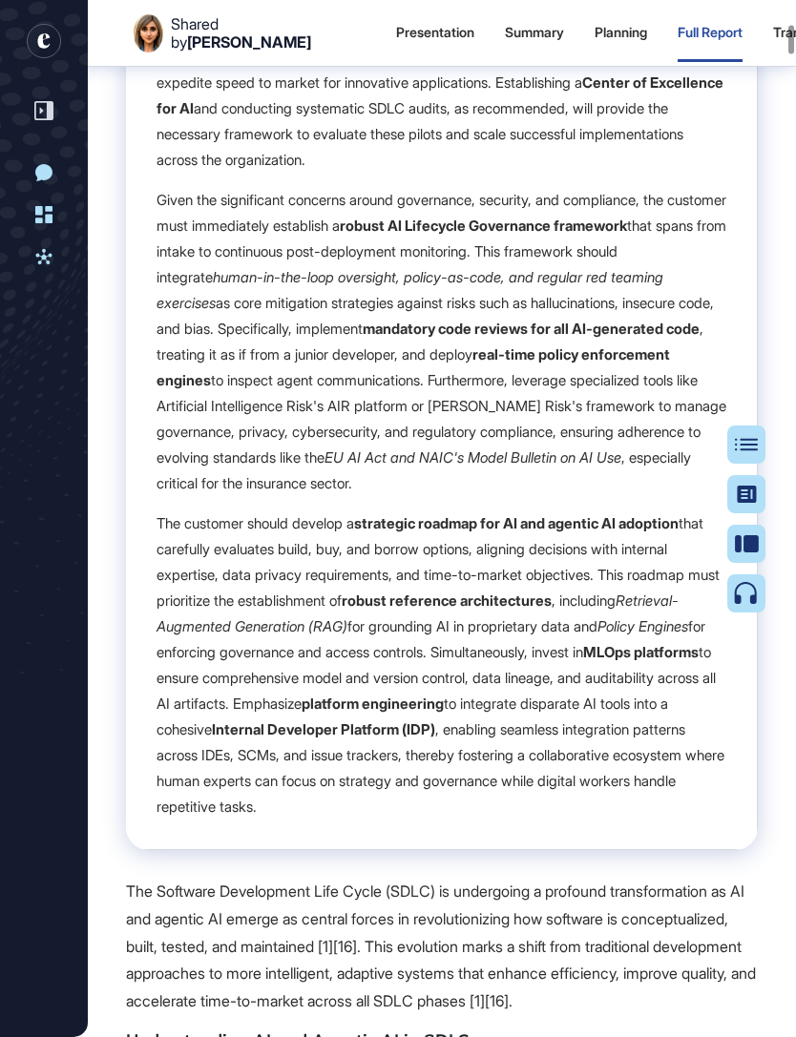
scroll to position [6751, 0]
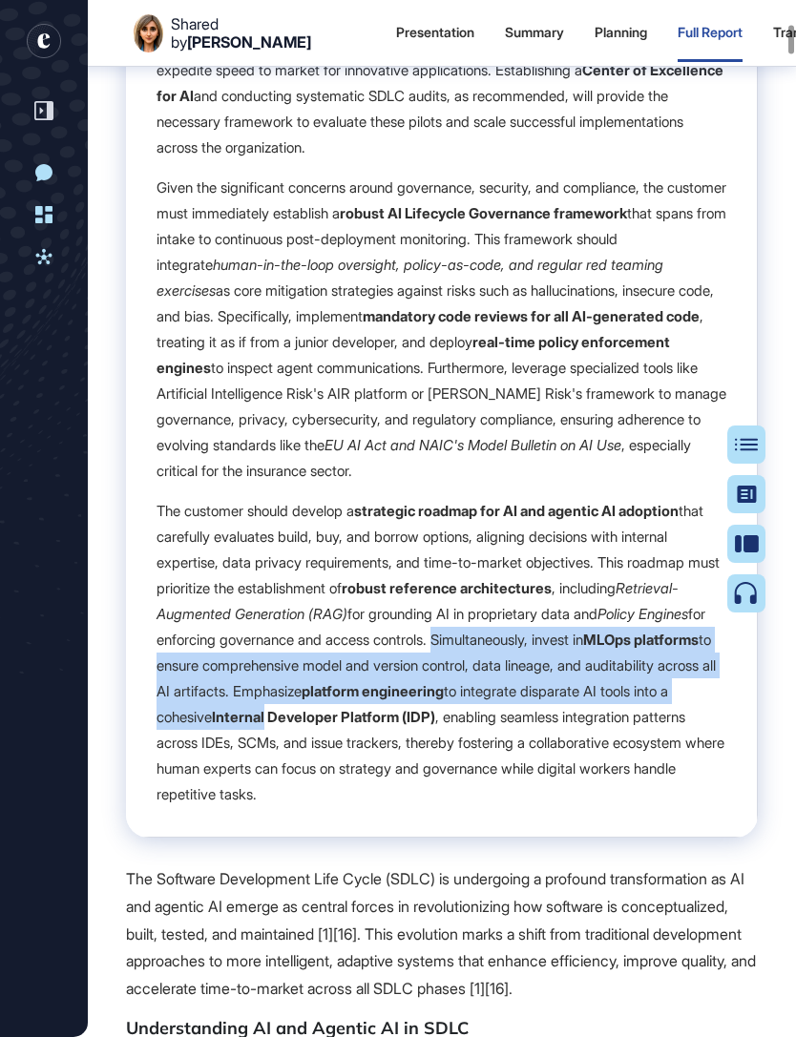
click at [635, 606] on p "The customer should develop a strategic roadmap for AI and agentic AI adoption …" at bounding box center [441, 652] width 570 height 309
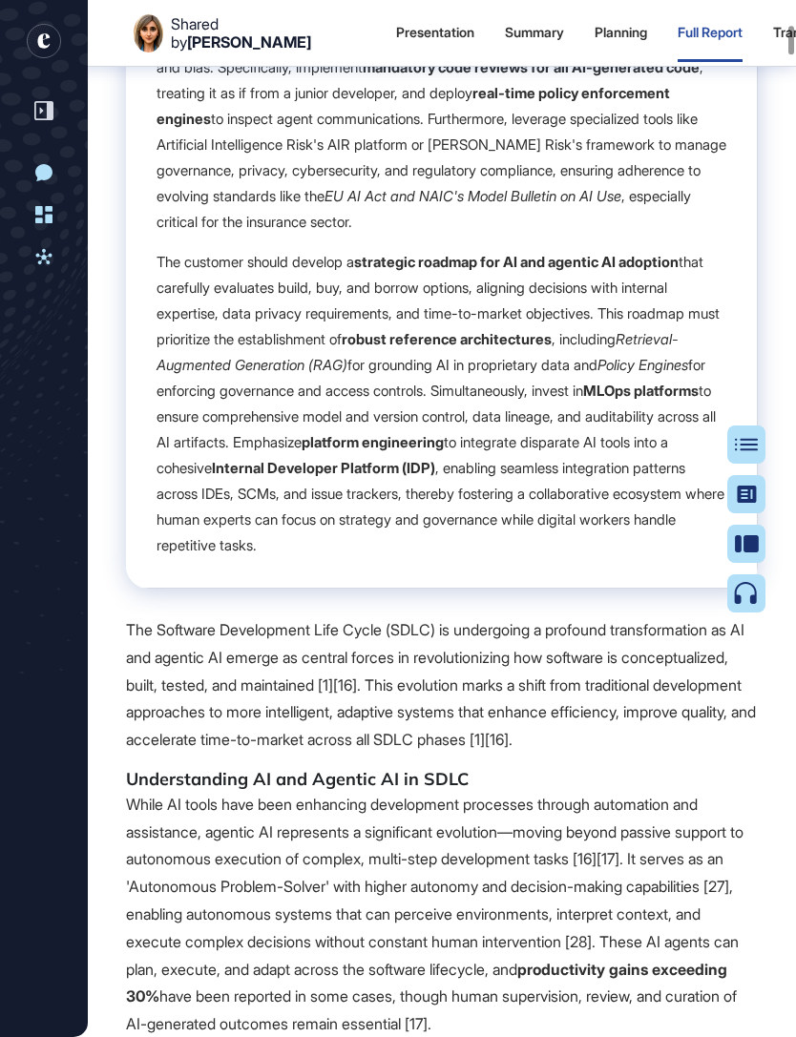
scroll to position [6997, 0]
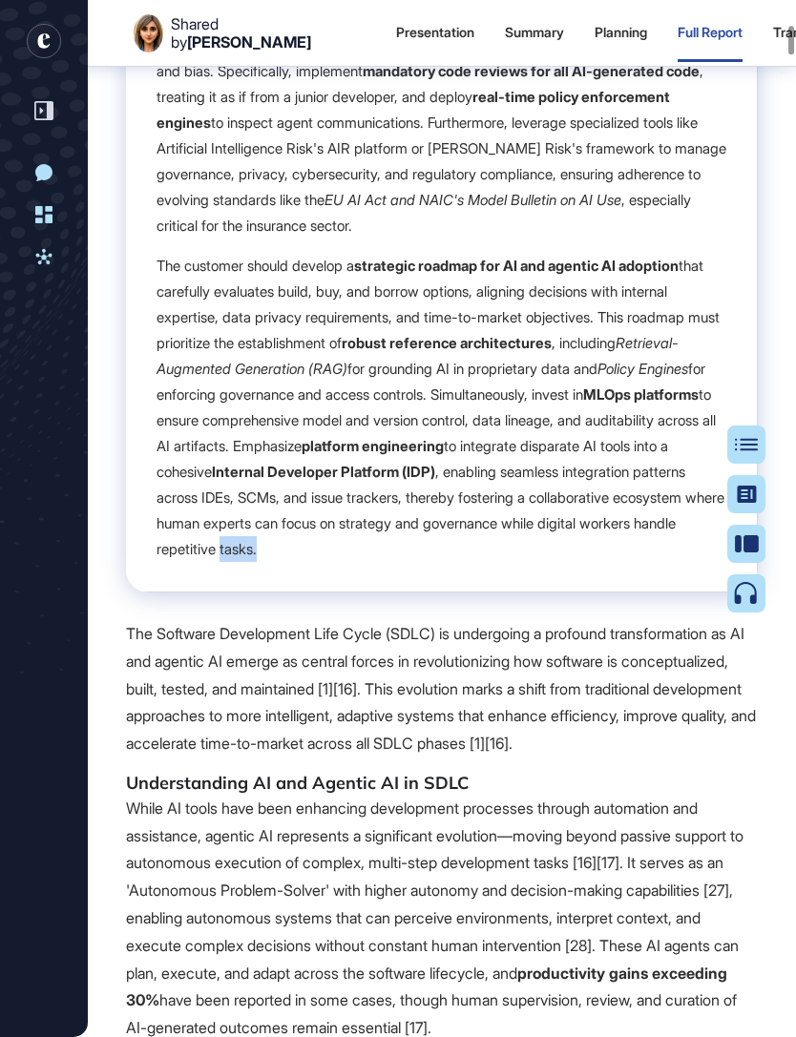
click at [606, 744] on p "The Software Development Life Cycle (SDLC) is undergoing a profound transformat…" at bounding box center [442, 688] width 632 height 137
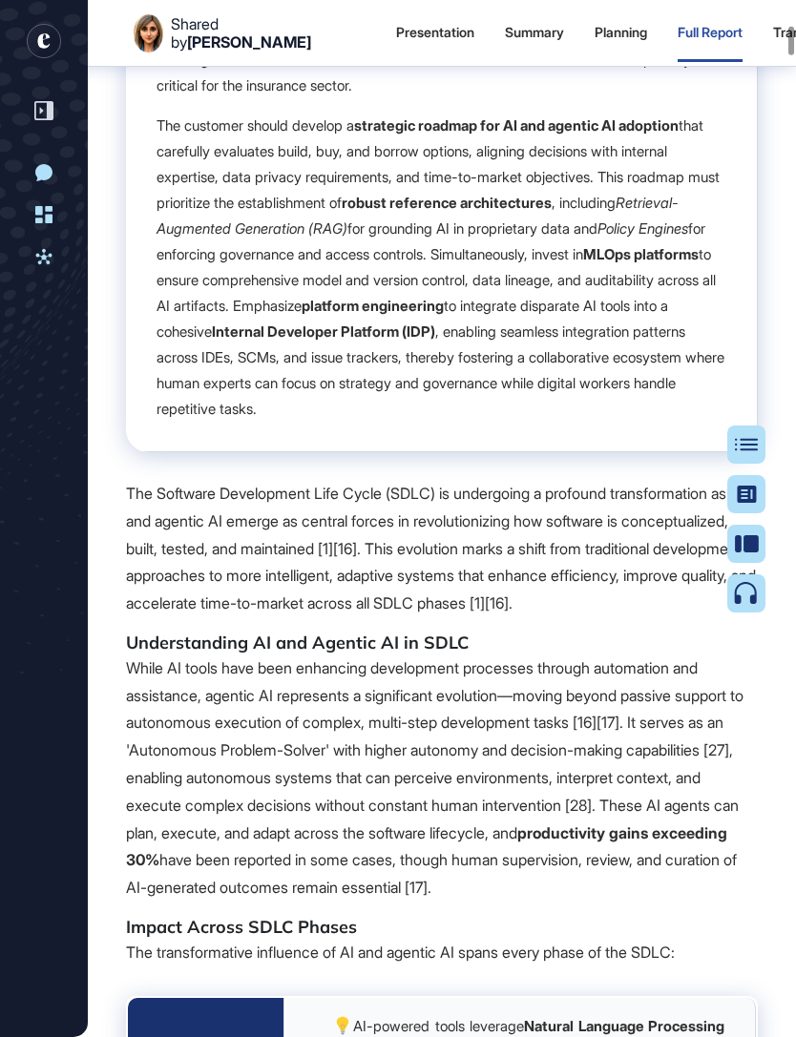
scroll to position [7139, 0]
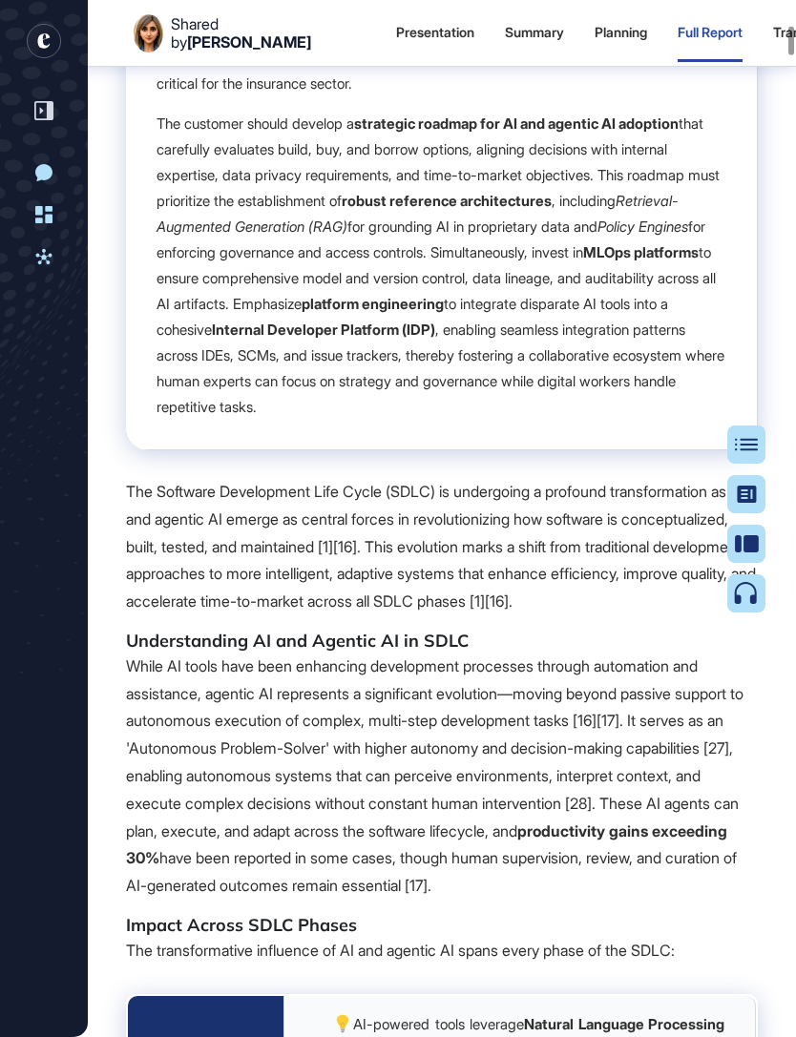
click at [616, 737] on span "Key Insights The integration of AI and agentic AI is fundamentally reshaping th…" at bounding box center [442, 235] width 632 height 5254
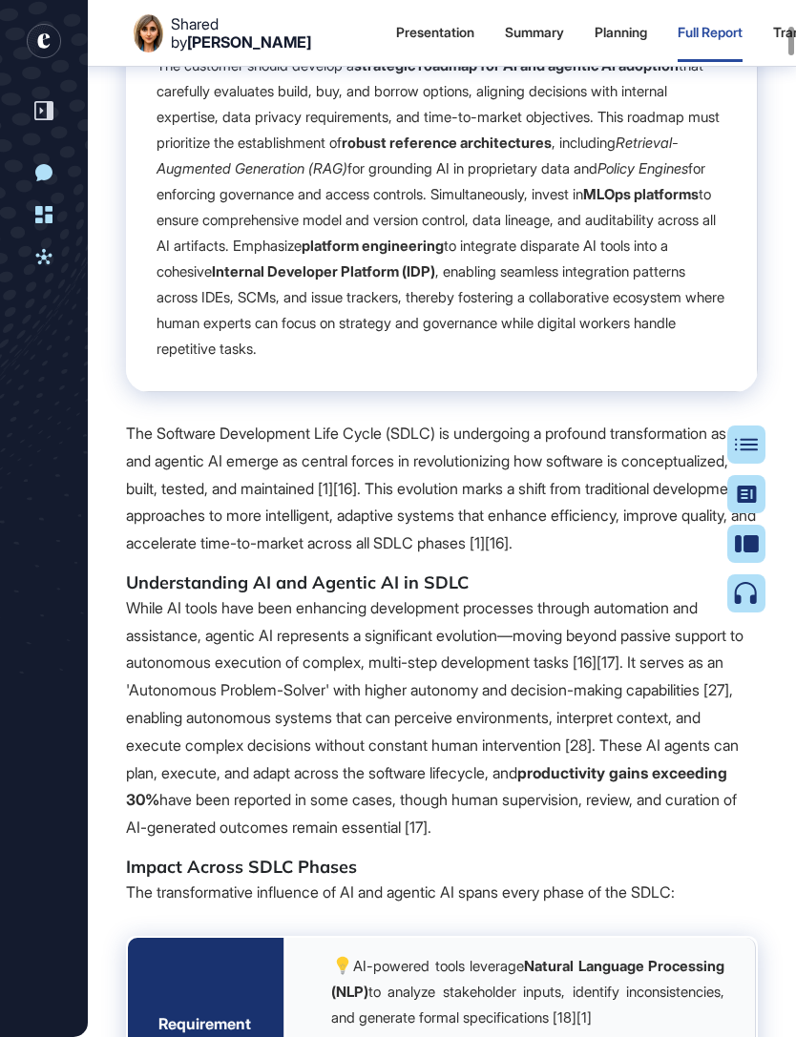
scroll to position [7198, 0]
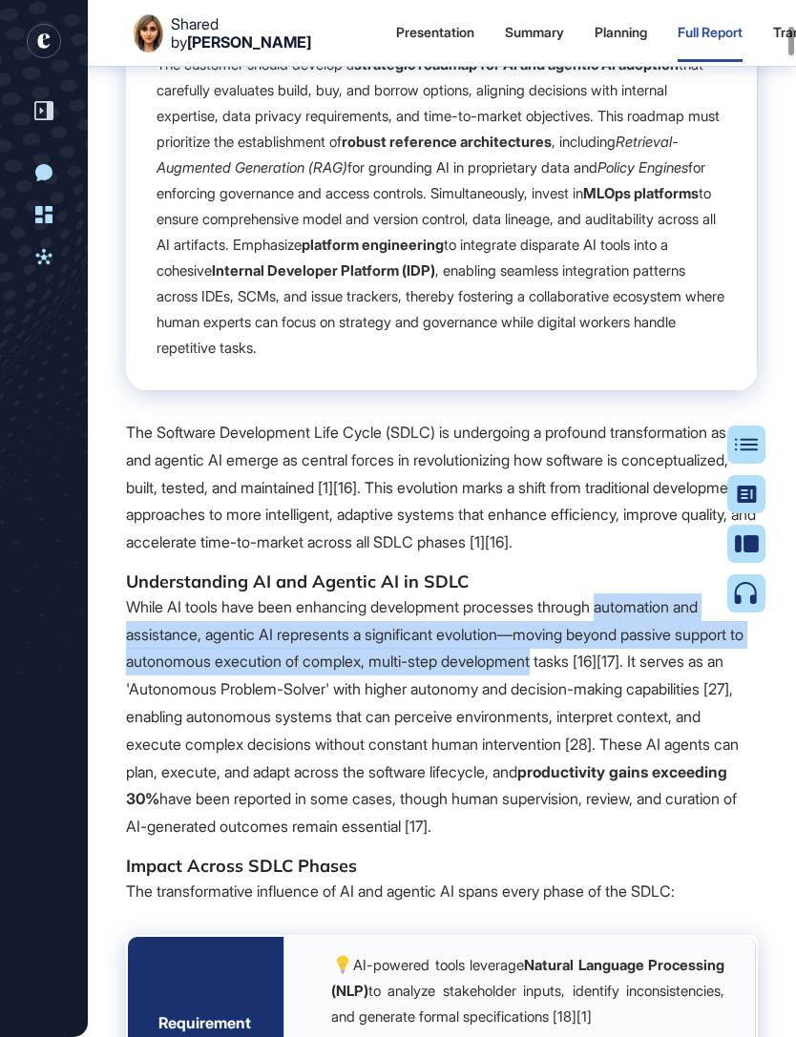
click at [636, 556] on p "The Software Development Life Cycle (SDLC) is undergoing a profound transformat…" at bounding box center [442, 487] width 632 height 137
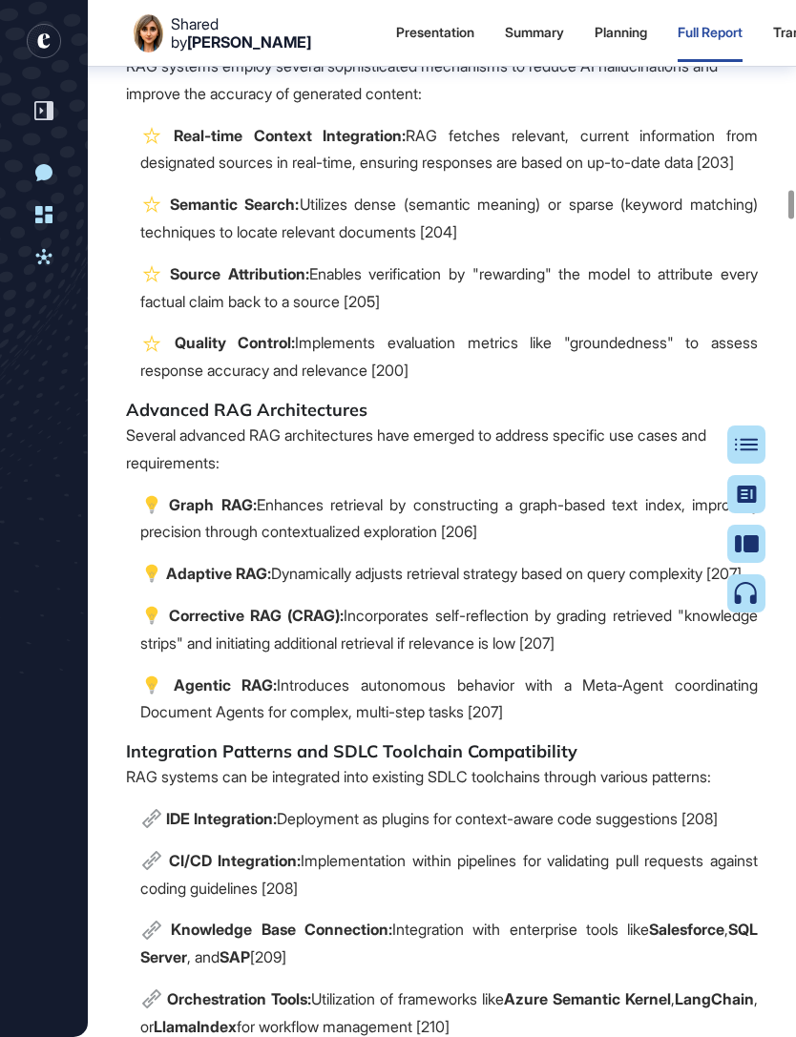
scroll to position [54553, 0]
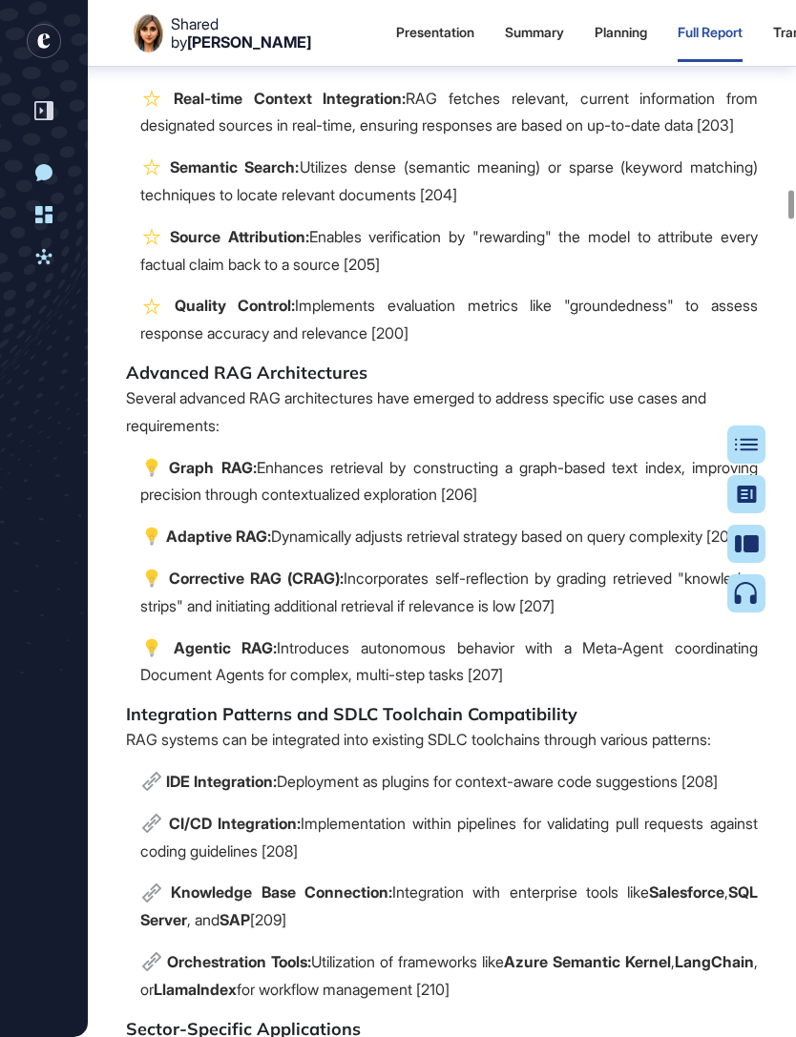
click at [505, 42] on div "Summary" at bounding box center [534, 33] width 59 height 57
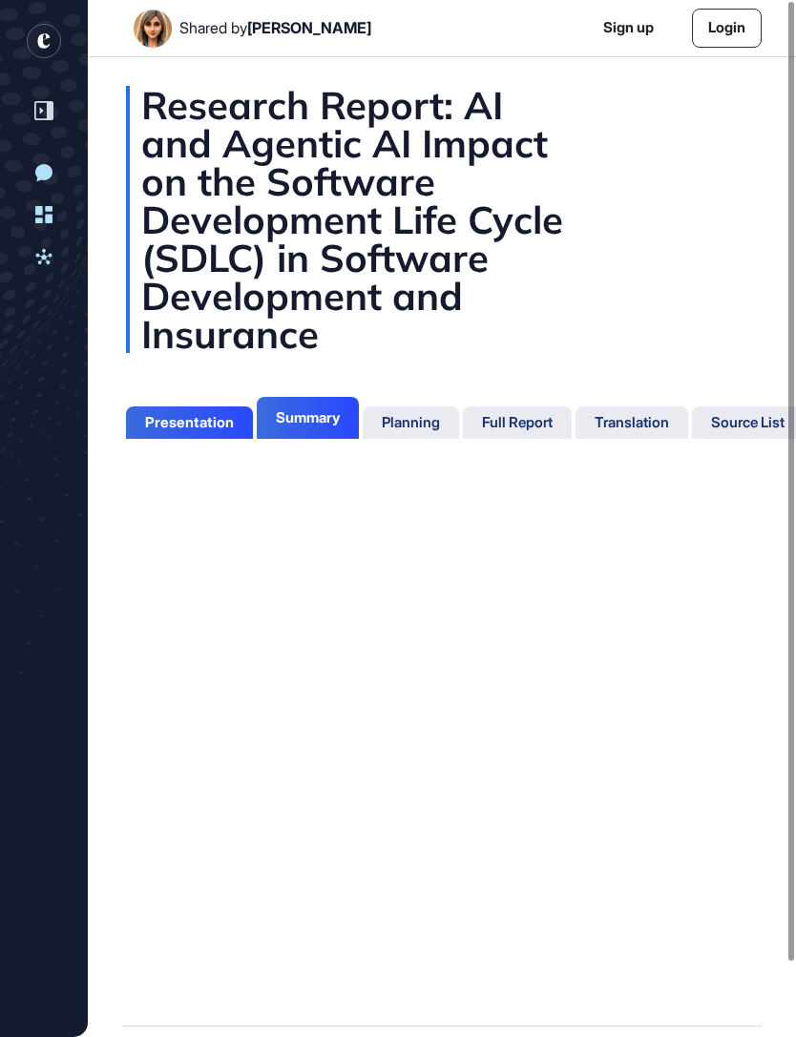
scroll to position [1005, 5]
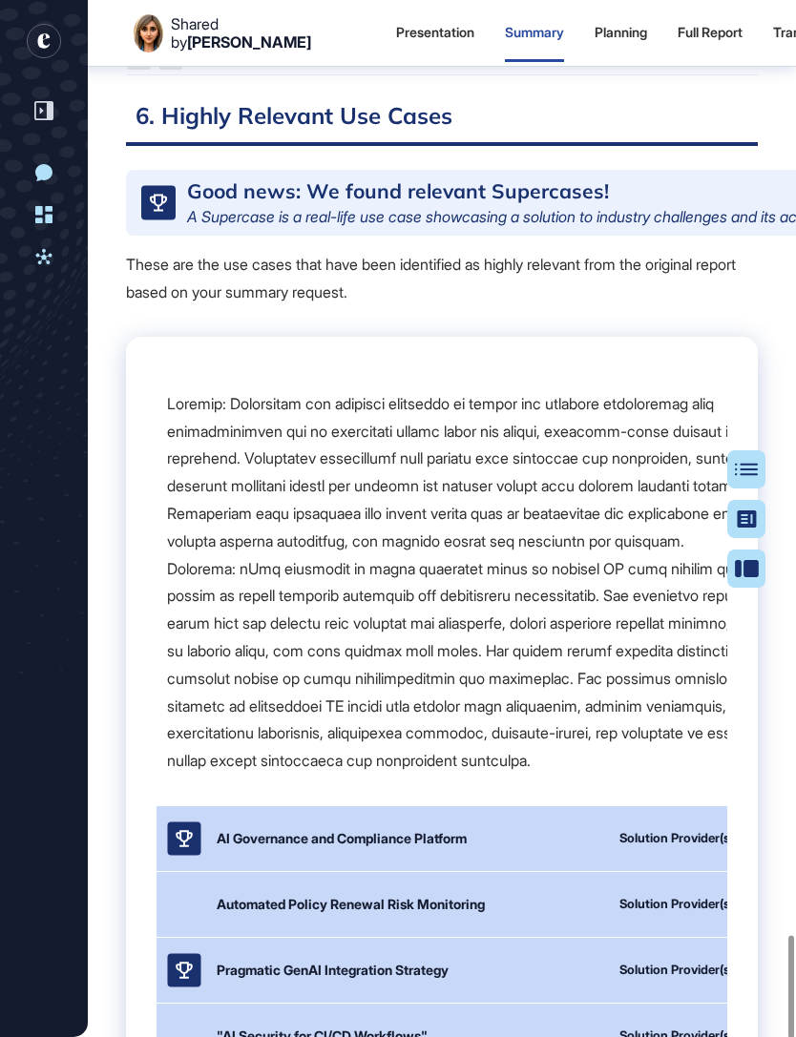
scroll to position [9427, 0]
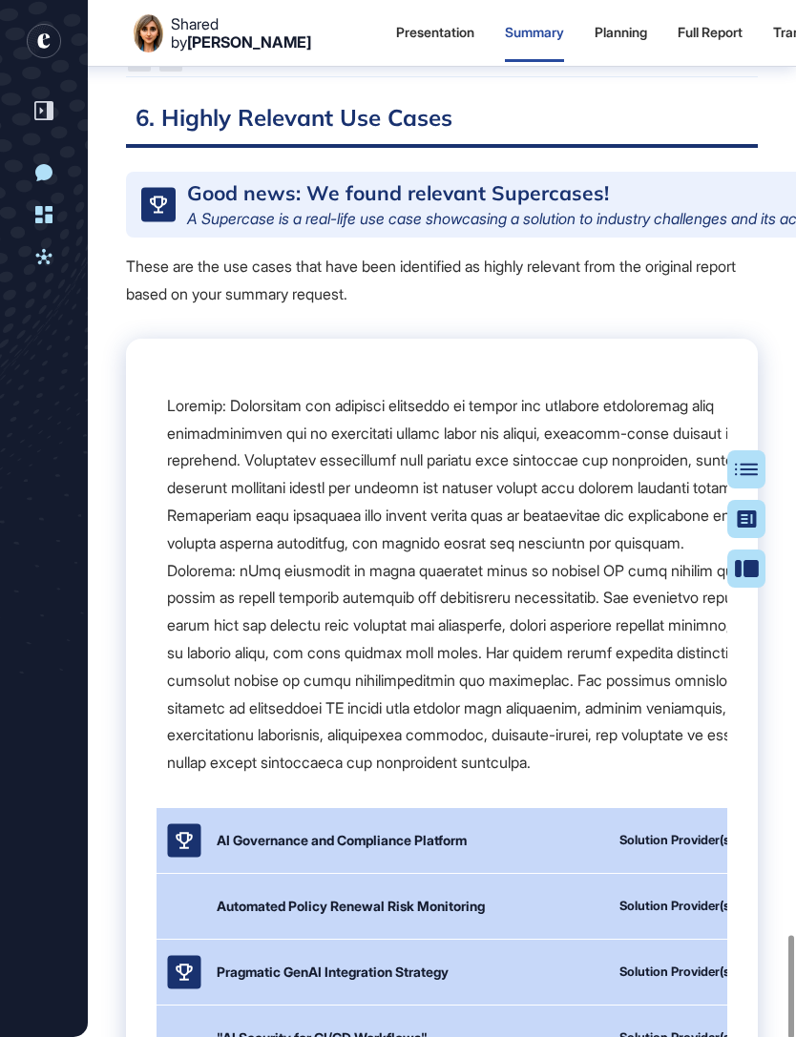
click at [740, 470] on div at bounding box center [746, 469] width 38 height 38
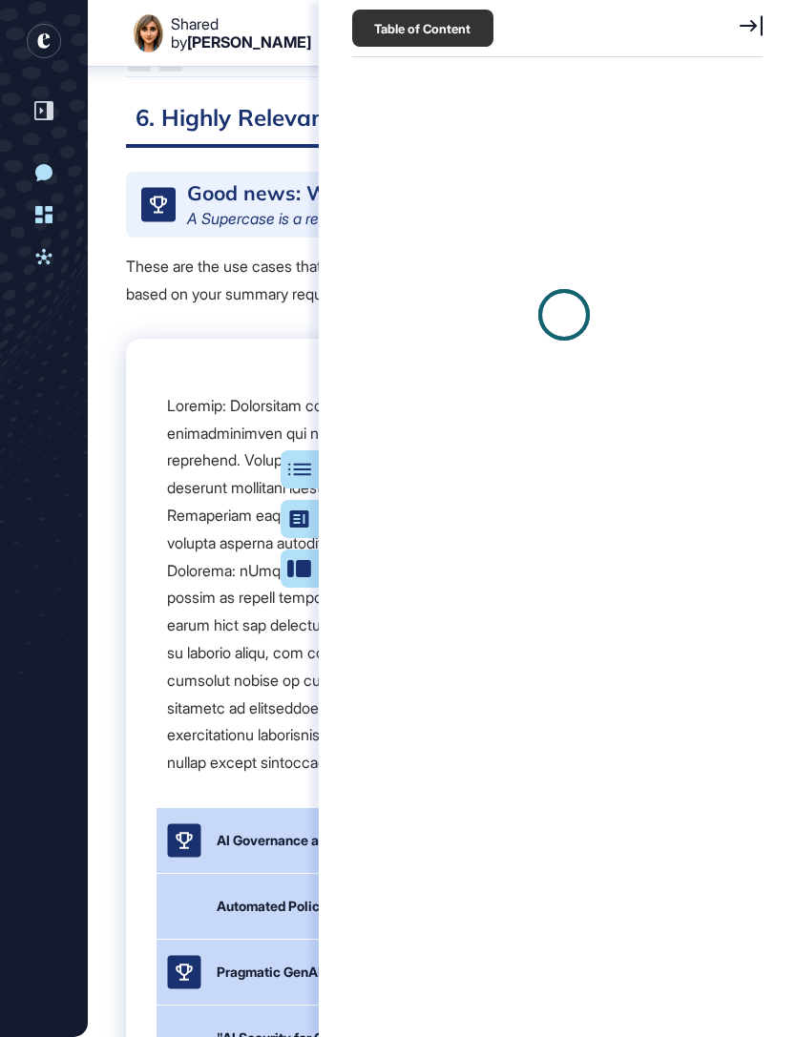
scroll to position [9, 1]
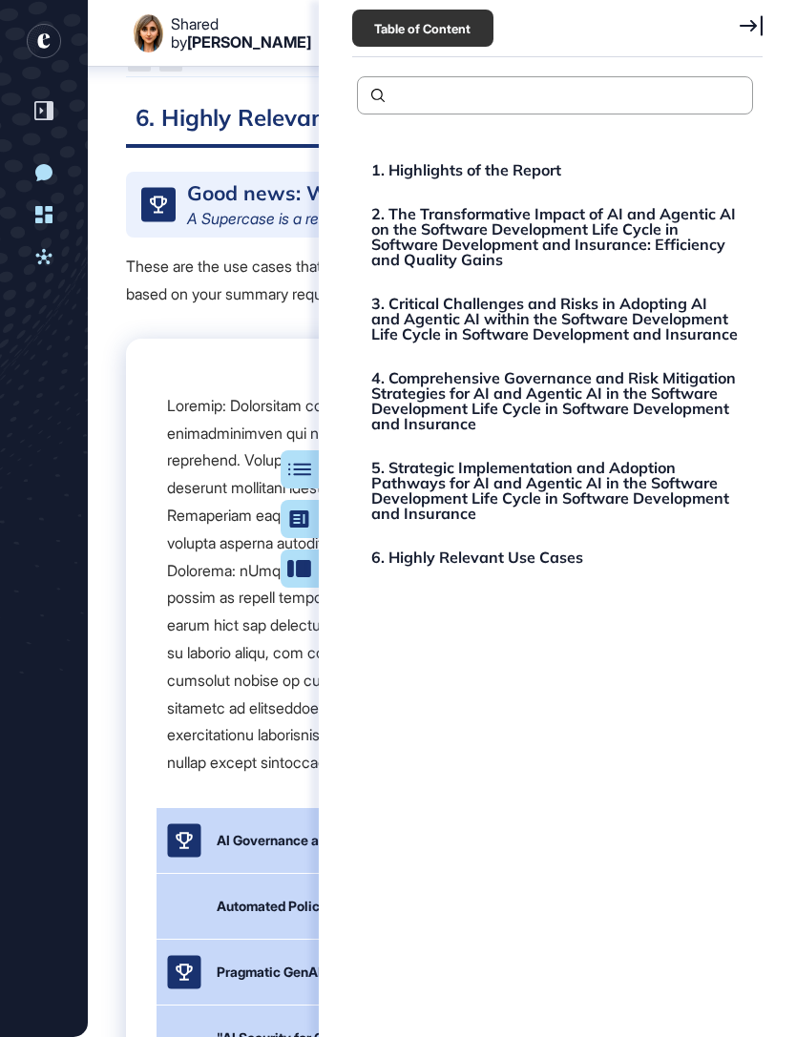
click at [757, 23] on icon at bounding box center [750, 25] width 23 height 21
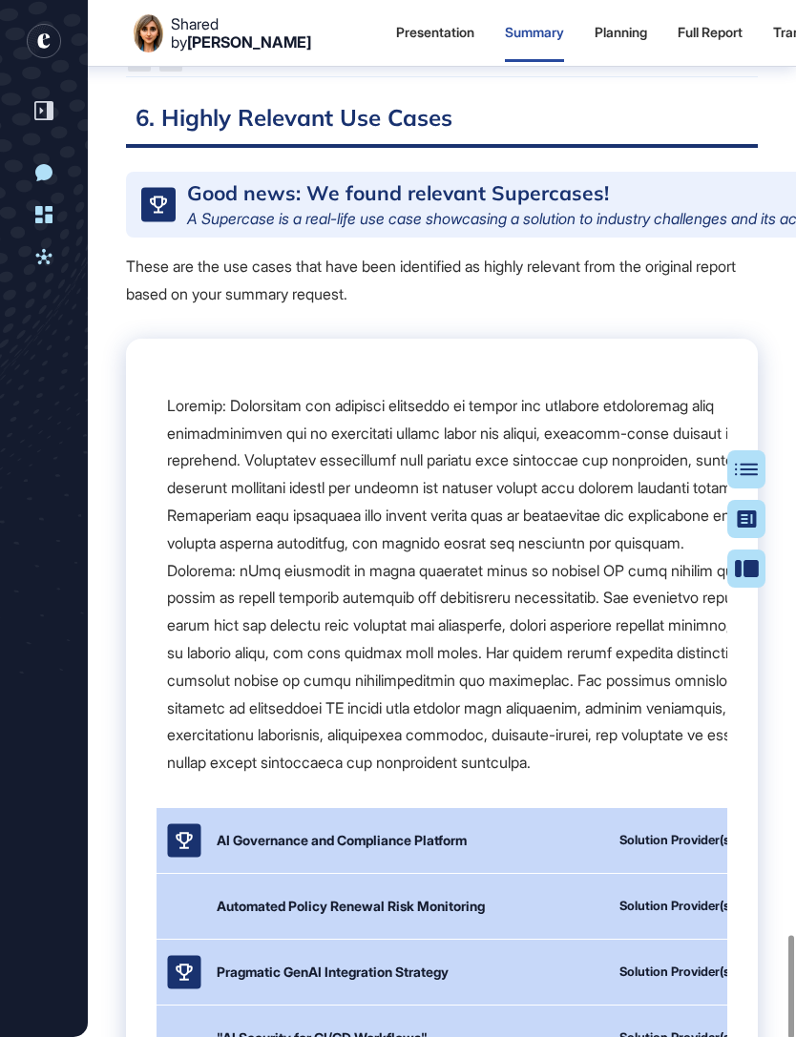
click at [677, 34] on div "Full Report" at bounding box center [709, 33] width 65 height 16
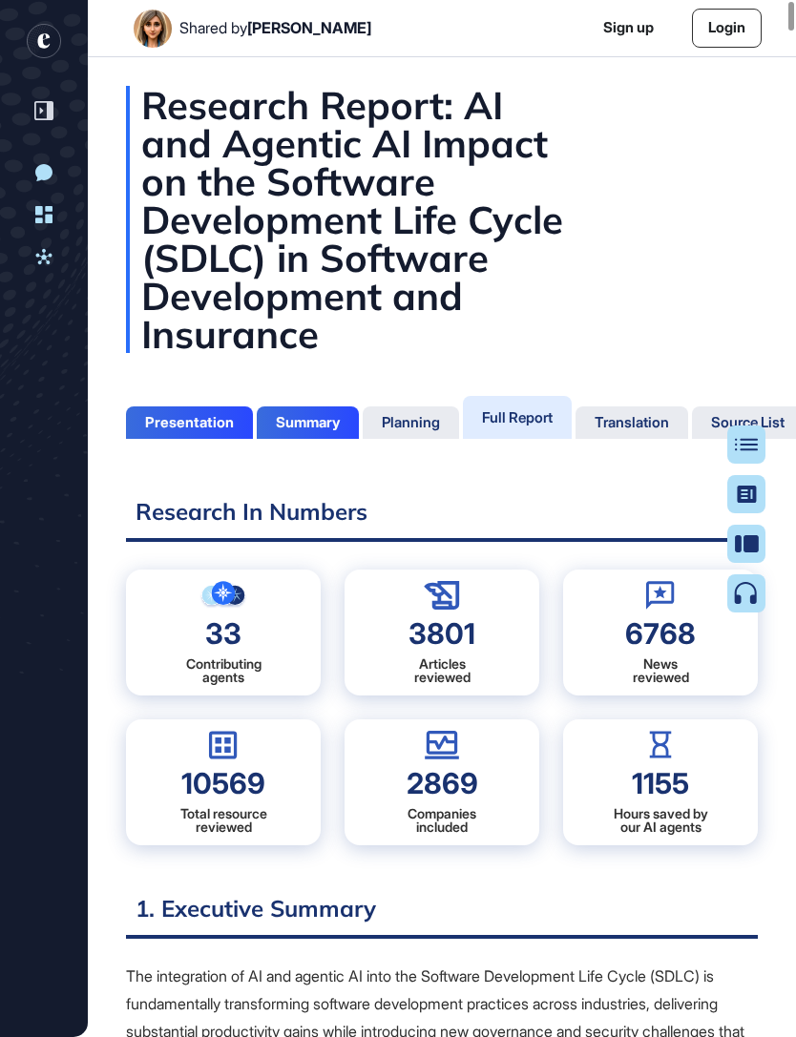
scroll to position [1005, 5]
click at [757, 446] on icon at bounding box center [746, 444] width 23 height 13
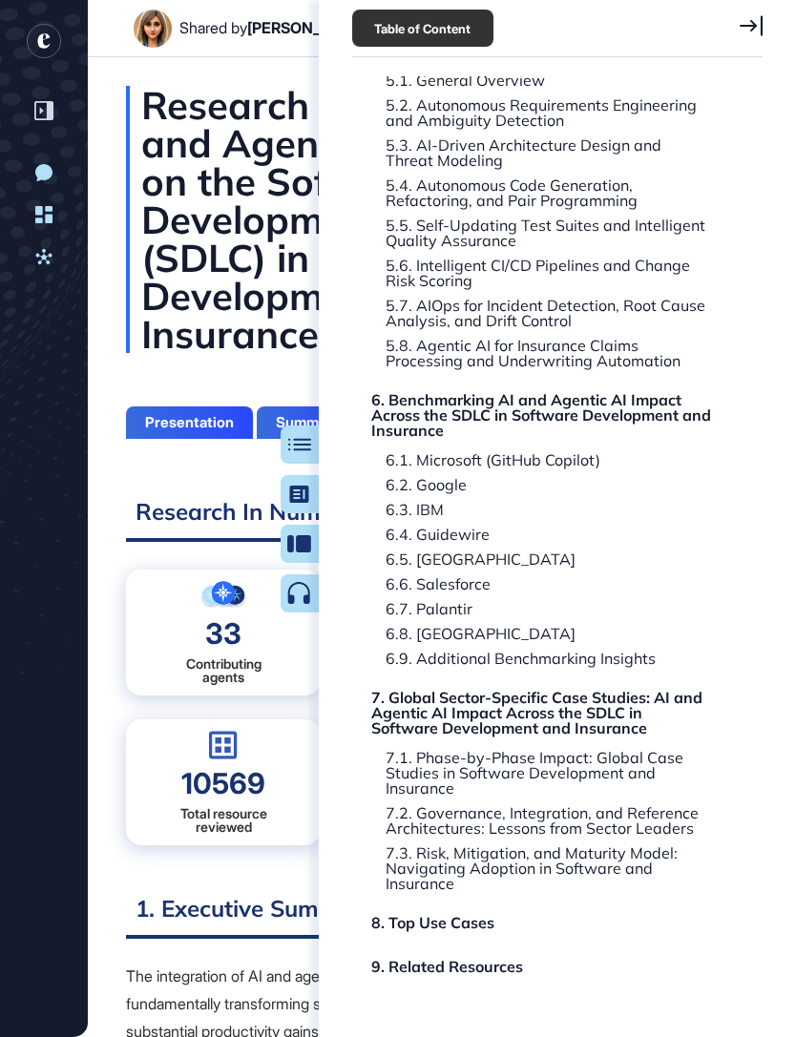
scroll to position [822, 0]
click at [569, 414] on div "6. Benchmarking AI and Agentic AI Impact Across the SDLC in Software Developmen…" at bounding box center [541, 416] width 341 height 46
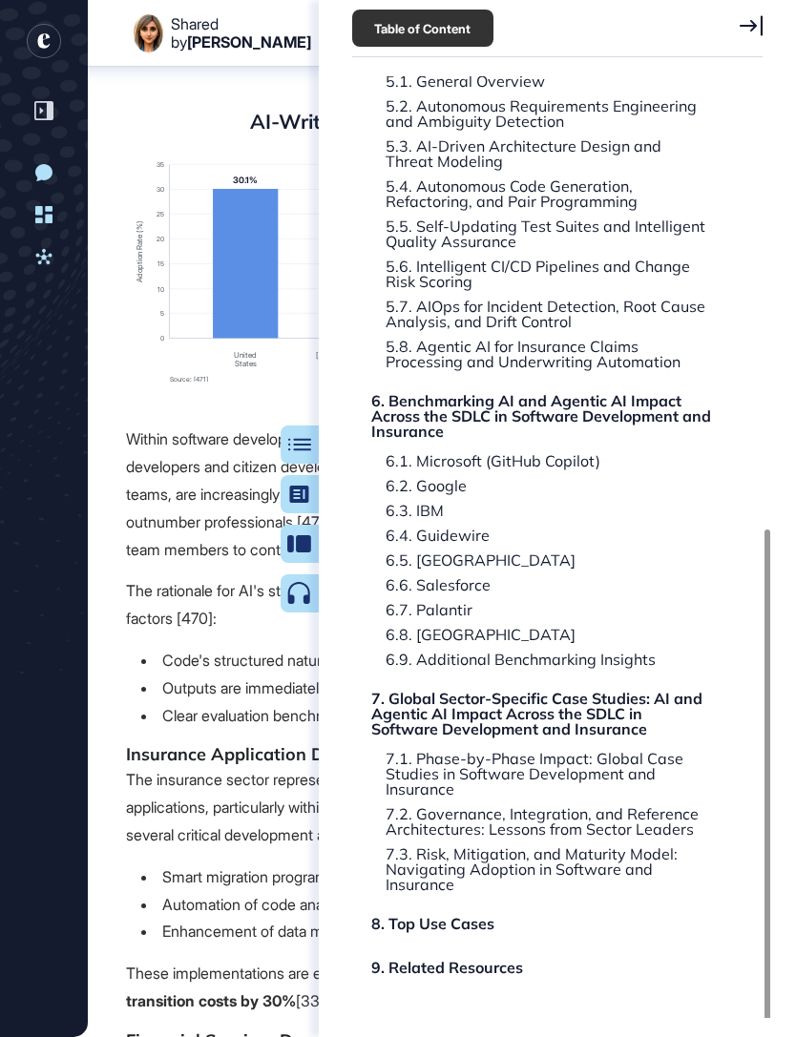
scroll to position [194941, 0]
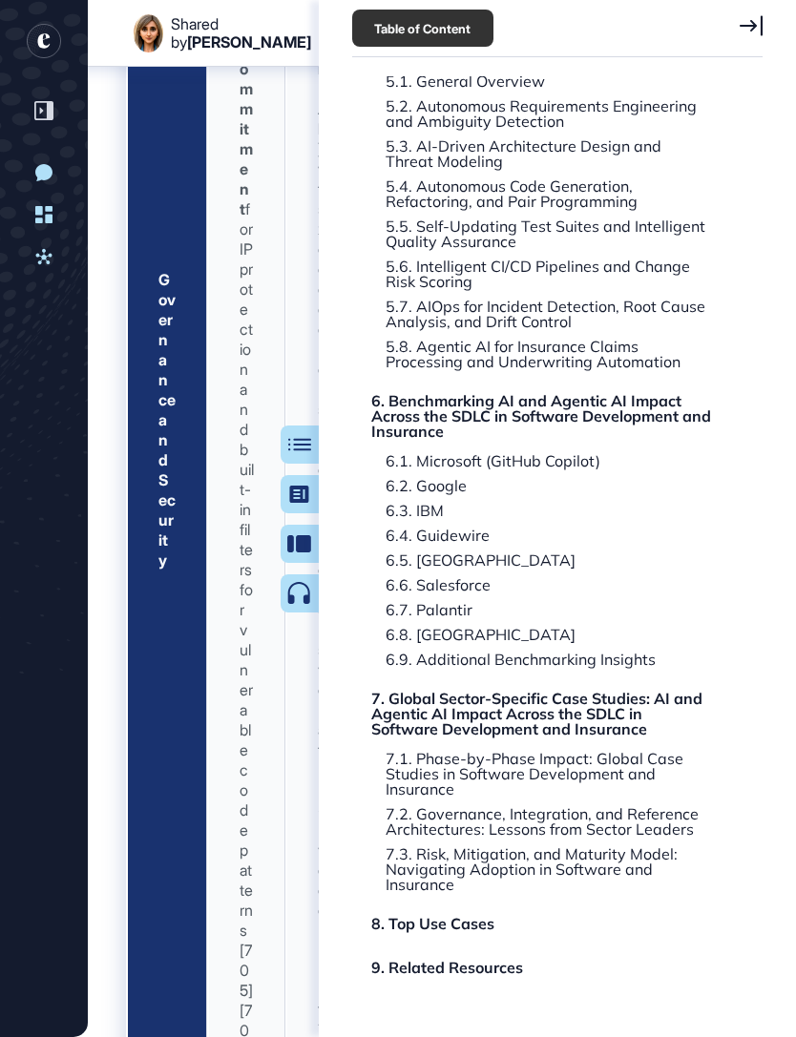
click at [760, 33] on icon at bounding box center [750, 25] width 23 height 20
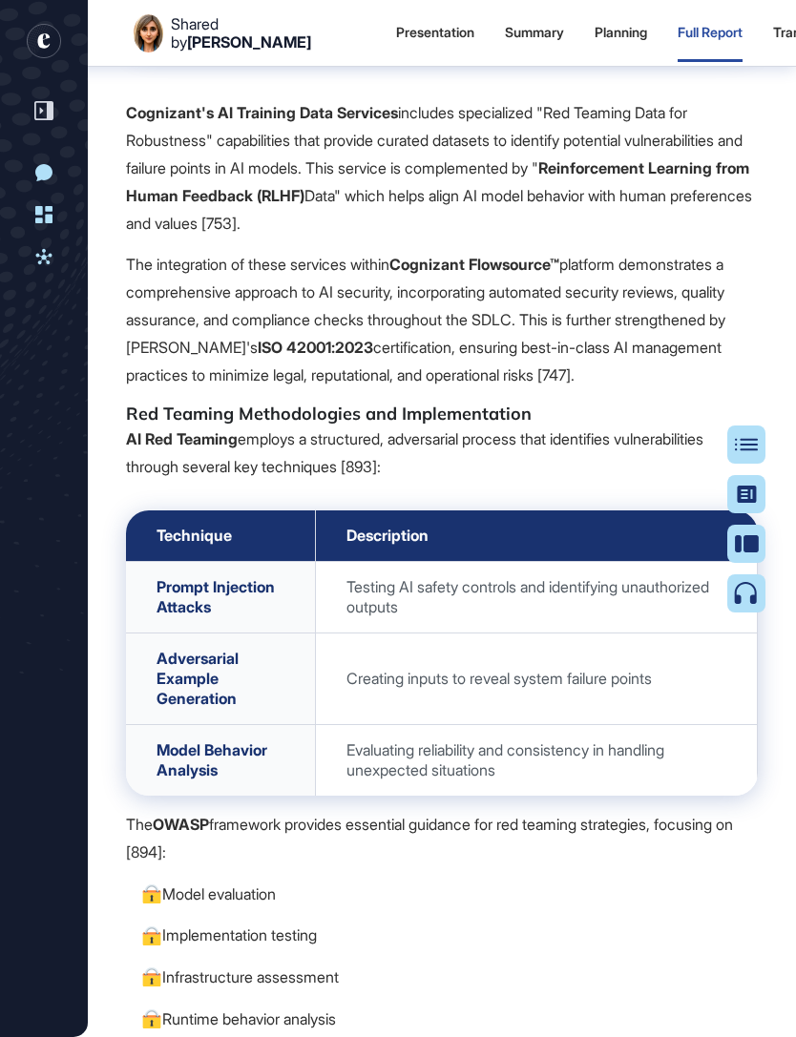
scroll to position [252519, 0]
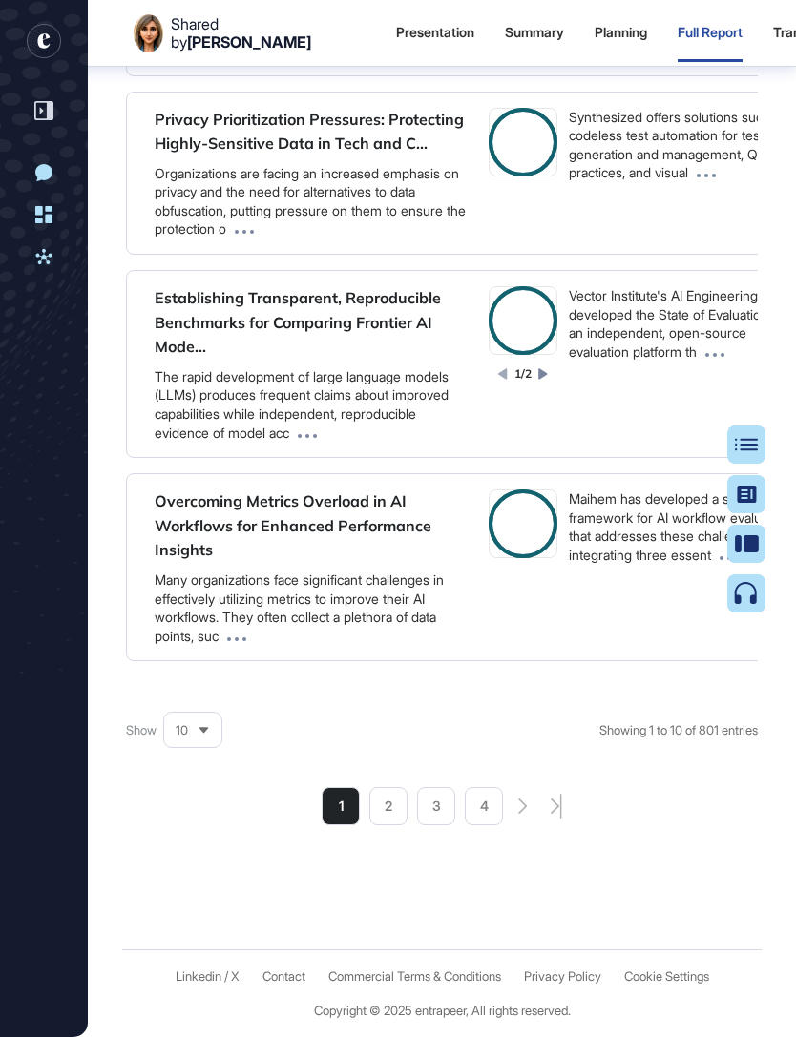
scroll to position [307900, 0]
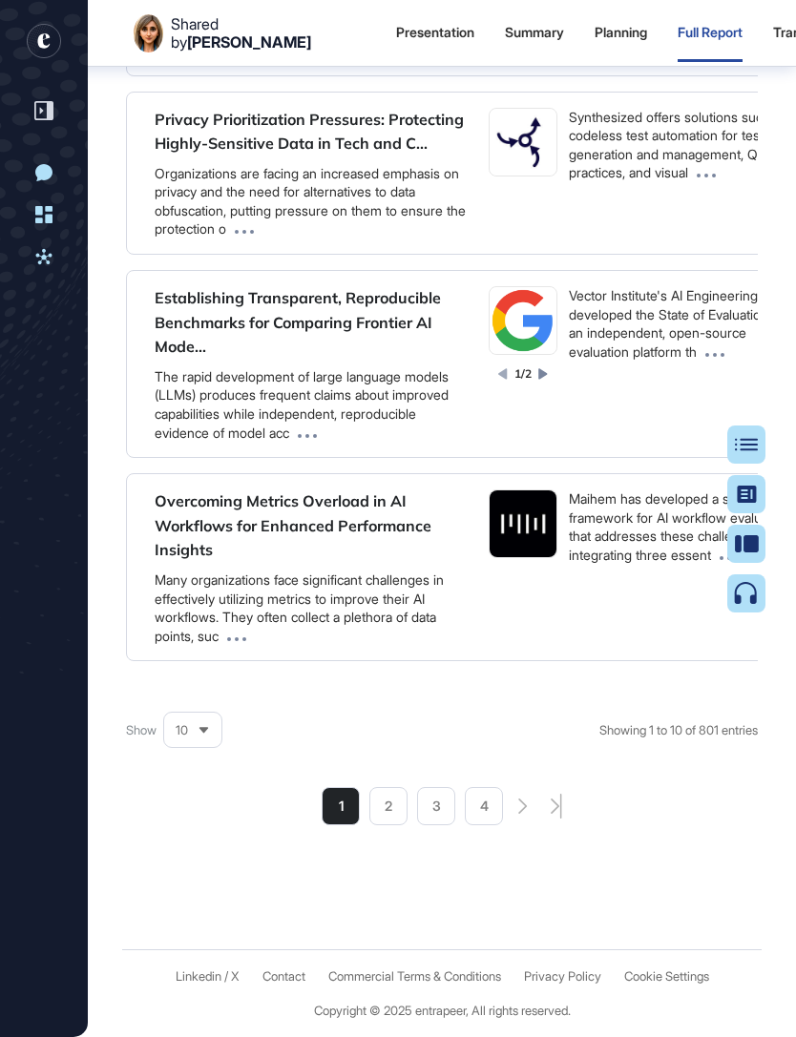
scroll to position [309407, 0]
click at [399, 825] on li "2" at bounding box center [388, 806] width 38 height 38
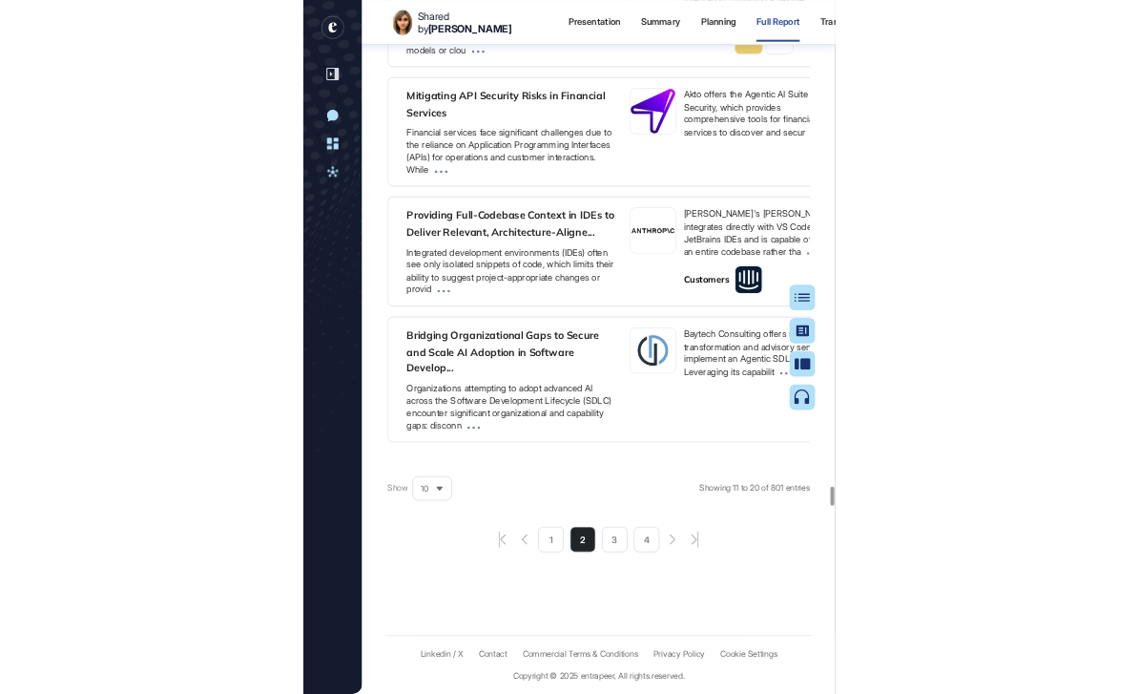
scroll to position [661, 5]
